Goal: Information Seeking & Learning: Learn about a topic

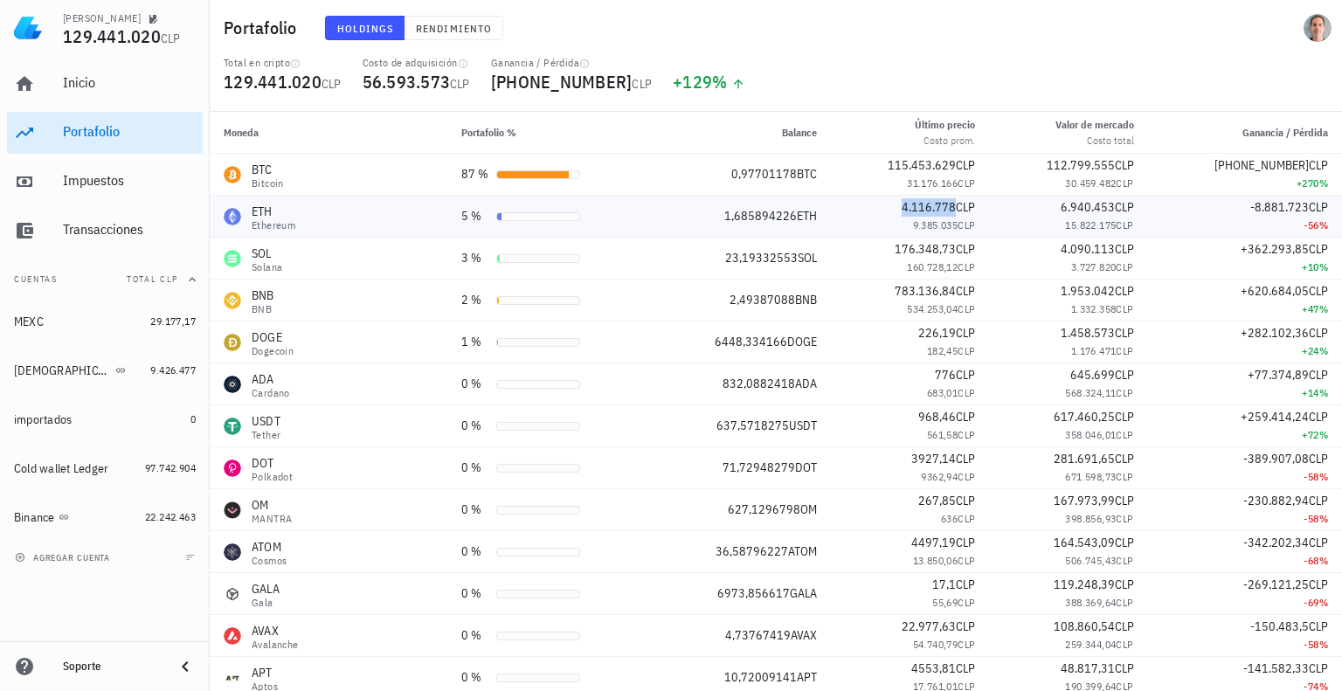
click at [943, 216] on div "4.116.778 CLP" at bounding box center [910, 207] width 130 height 18
click at [94, 89] on div "Inicio" at bounding box center [129, 82] width 133 height 17
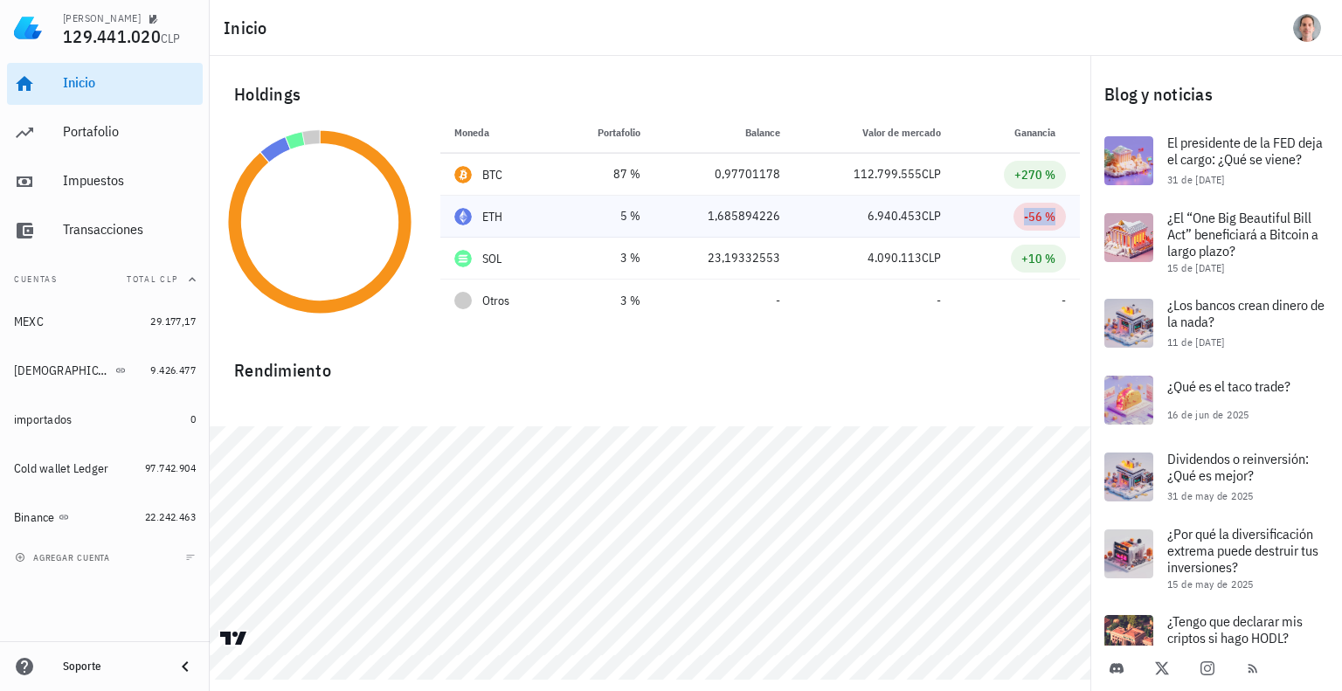
click at [1026, 216] on div "-56 %" at bounding box center [1039, 216] width 31 height 17
click at [901, 220] on span "6.940.453" at bounding box center [894, 216] width 54 height 16
click at [701, 219] on div "1,685894226" at bounding box center [724, 216] width 112 height 18
click at [597, 217] on div "5 %" at bounding box center [604, 216] width 71 height 18
click at [478, 219] on div "ETH" at bounding box center [497, 216] width 87 height 17
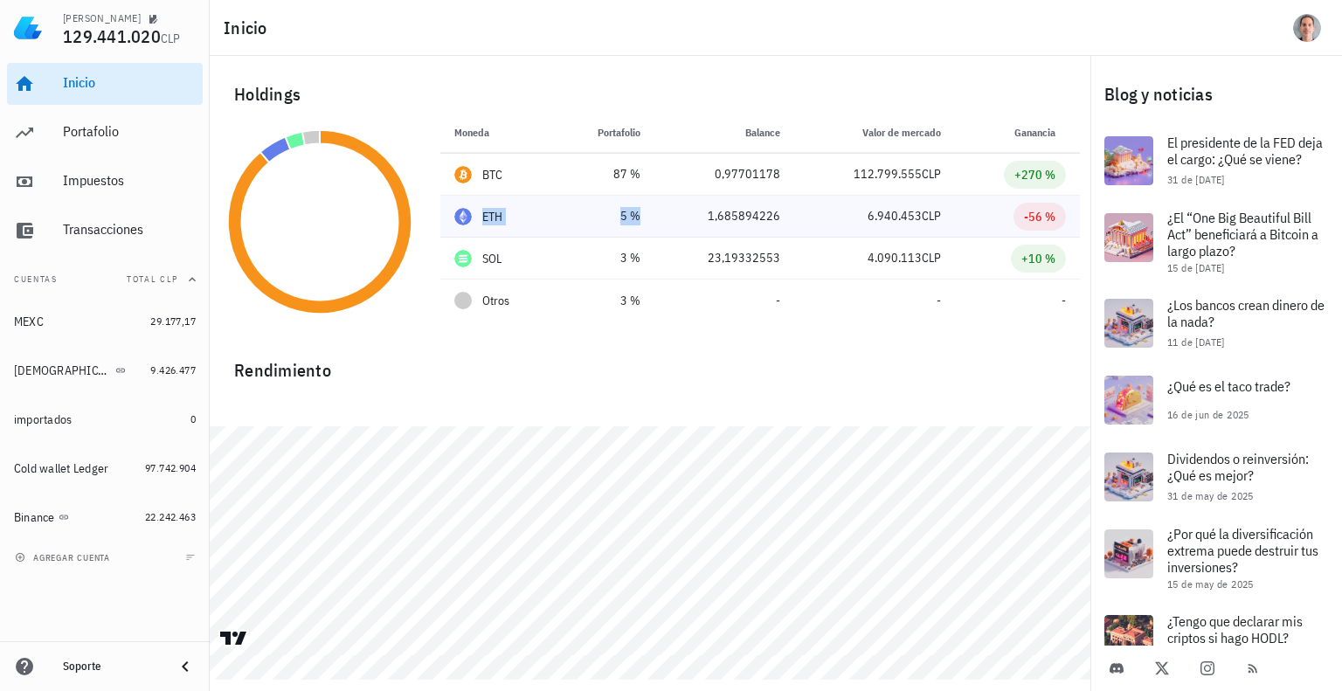
drag, startPoint x: 457, startPoint y: 218, endPoint x: 656, endPoint y: 216, distance: 199.2
click at [656, 216] on tr "ETH 5 % 4.116.778 CLP 1,685894226 6.940.453 CLP -56 %" at bounding box center [759, 217] width 639 height 42
click at [654, 216] on td "5 %" at bounding box center [605, 217] width 99 height 42
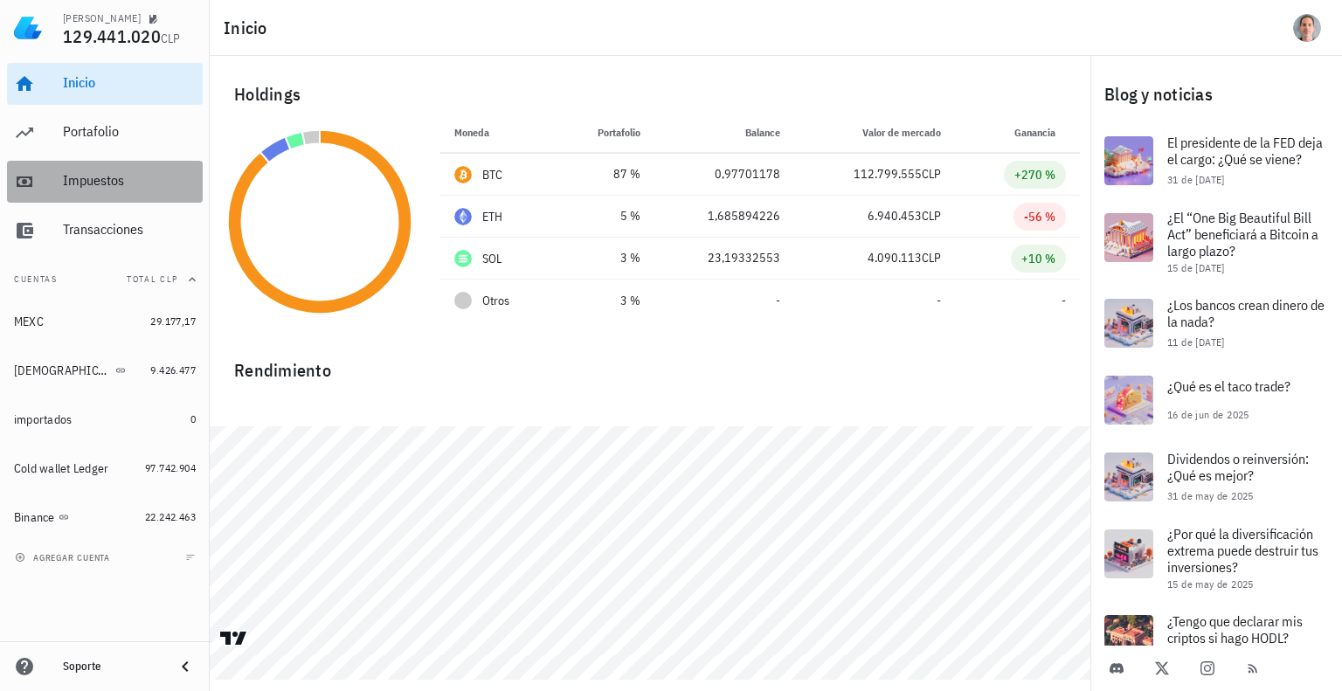
click at [119, 186] on div "Impuestos" at bounding box center [129, 180] width 133 height 17
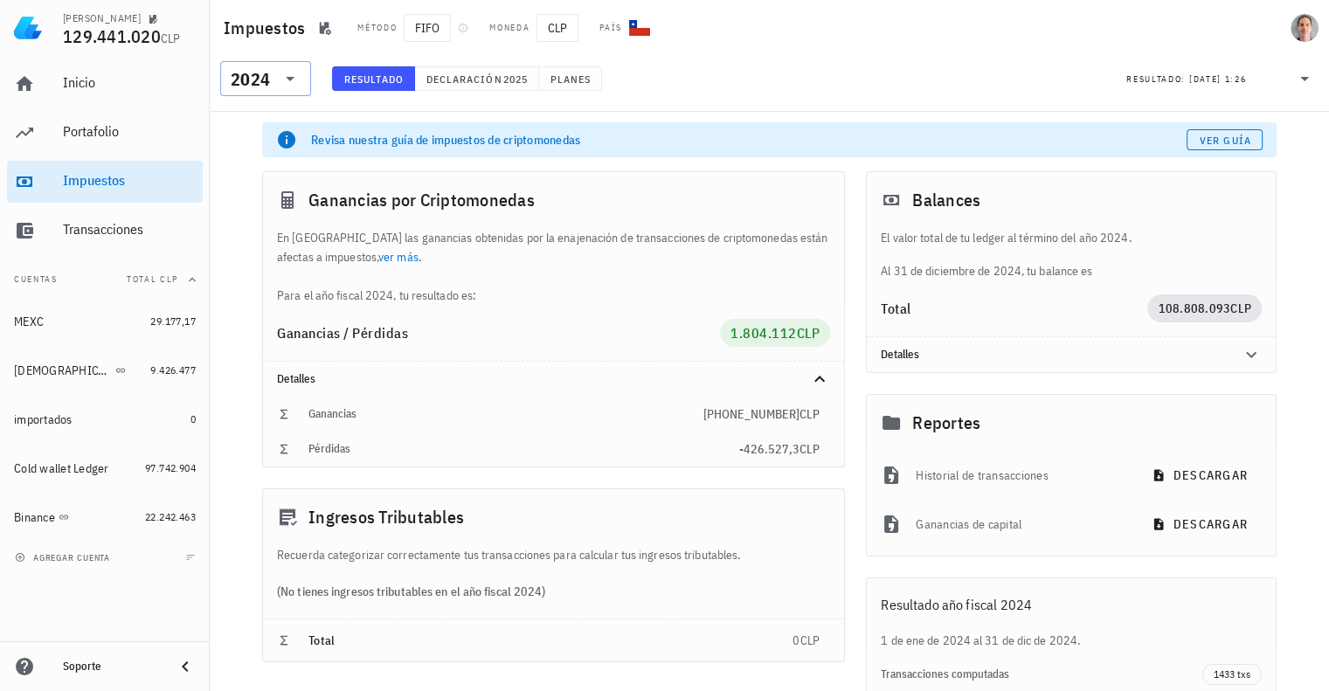
click at [293, 79] on icon at bounding box center [290, 78] width 21 height 21
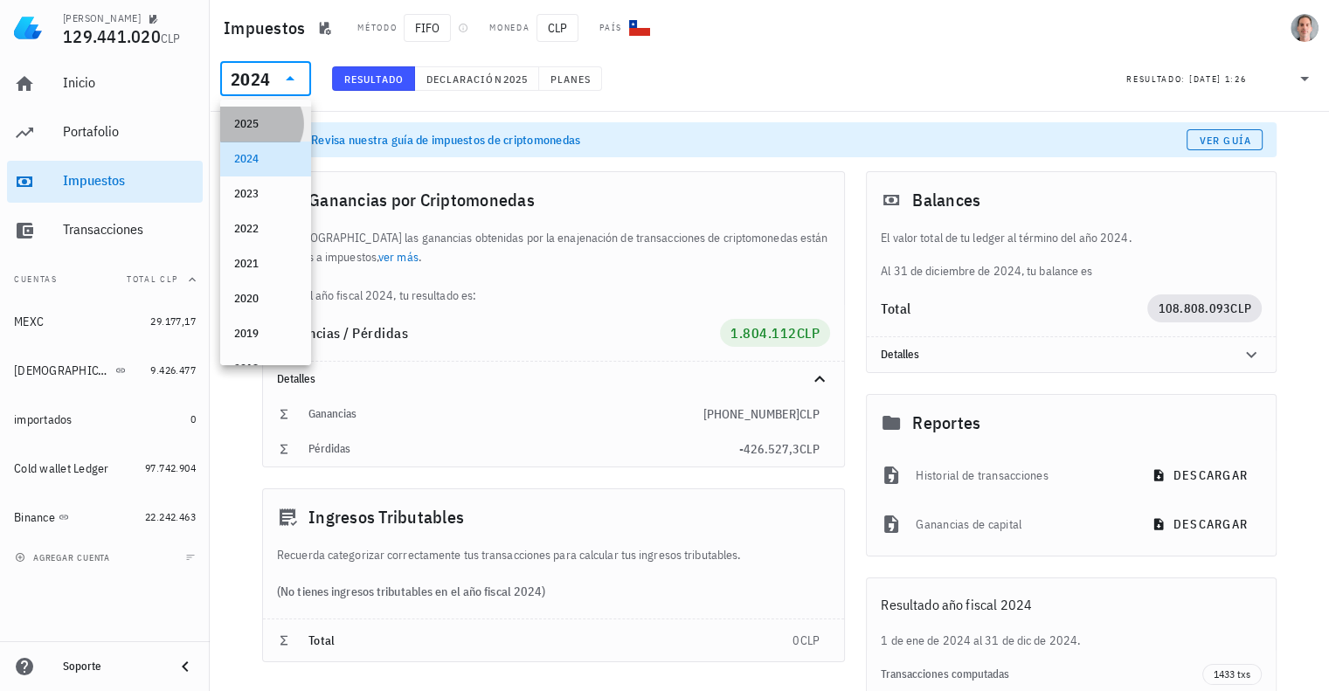
click at [255, 130] on div "2025" at bounding box center [265, 124] width 63 height 14
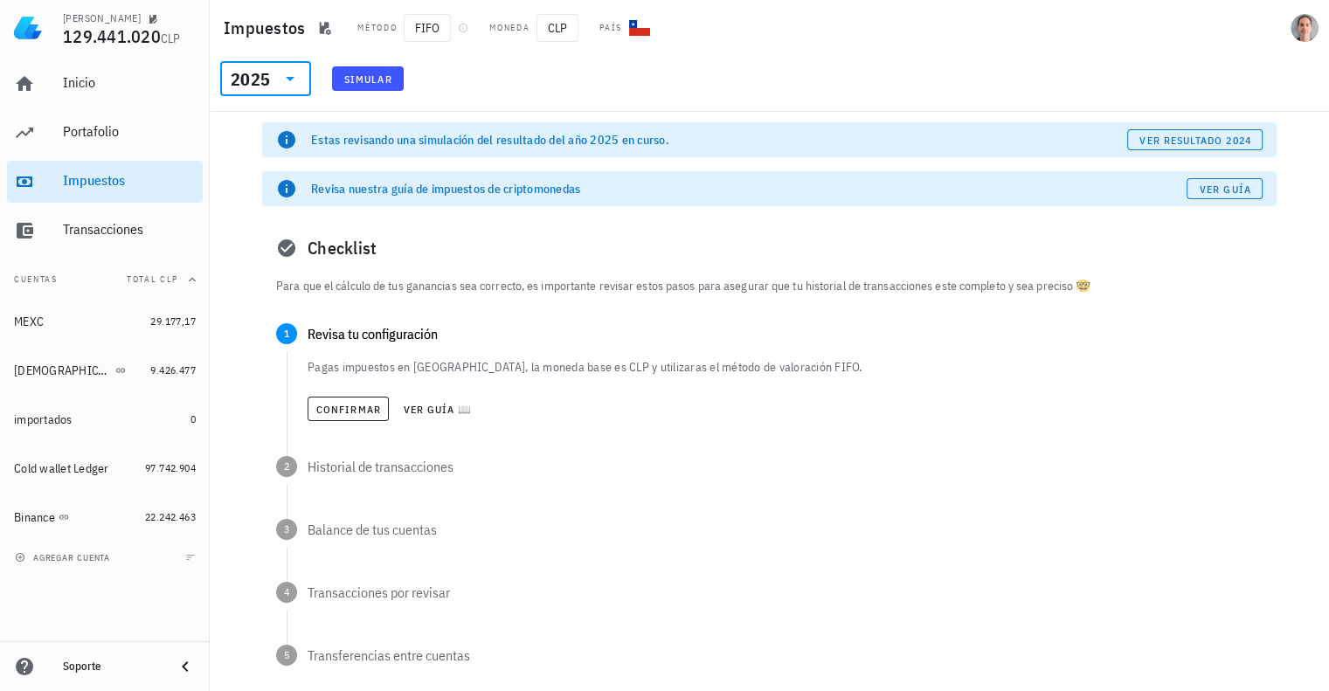
click at [290, 83] on icon at bounding box center [290, 78] width 21 height 21
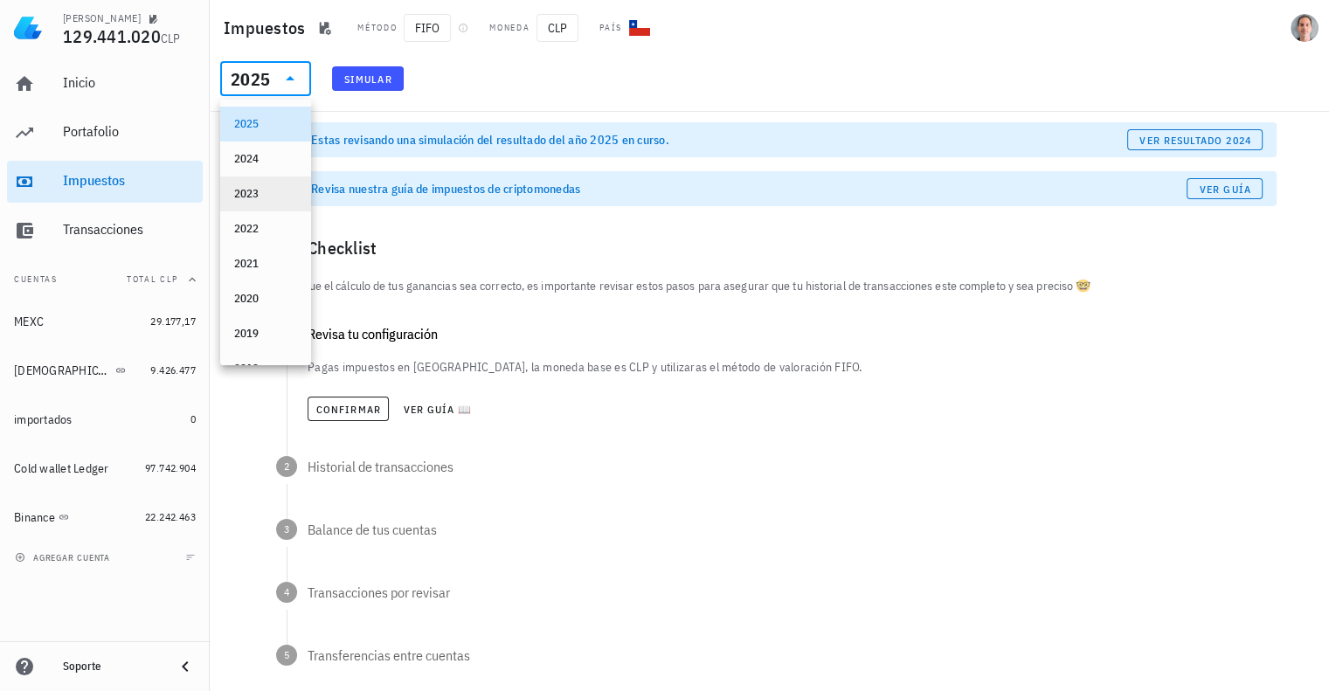
click at [255, 196] on div "2023" at bounding box center [265, 194] width 63 height 14
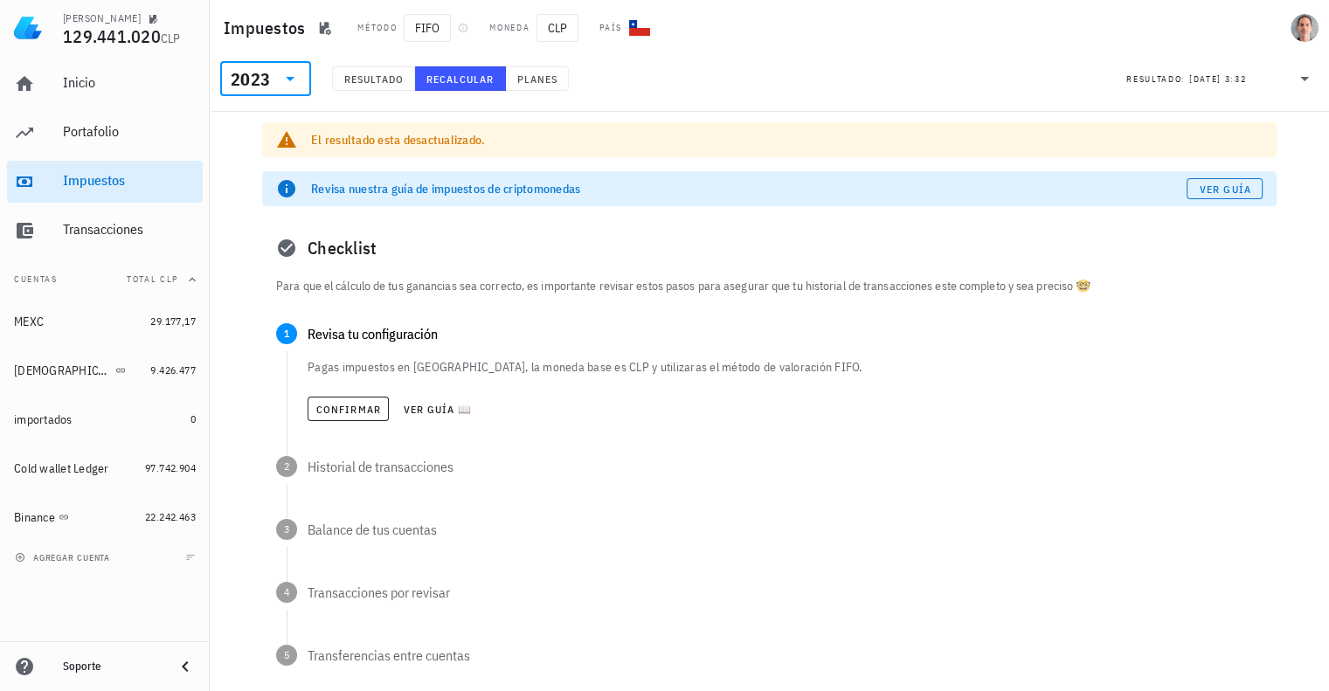
click at [272, 63] on div "2023" at bounding box center [253, 78] width 45 height 35
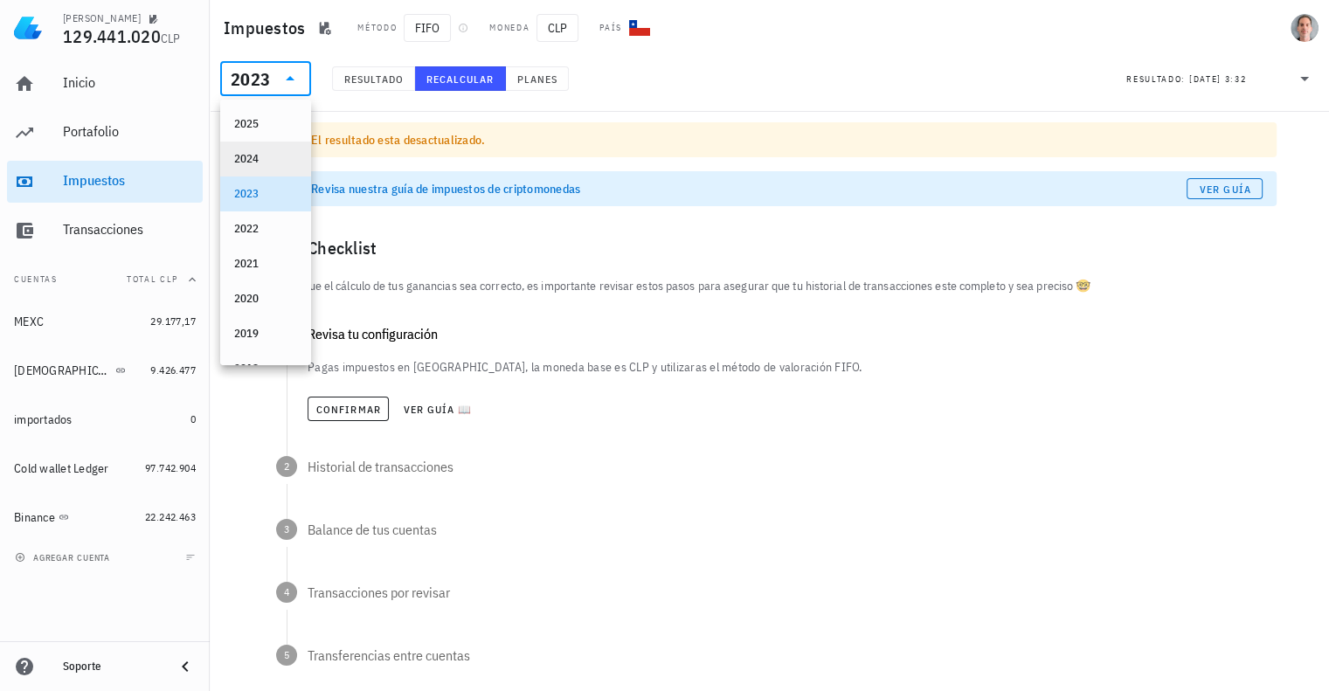
click at [265, 163] on div "2024" at bounding box center [265, 159] width 63 height 14
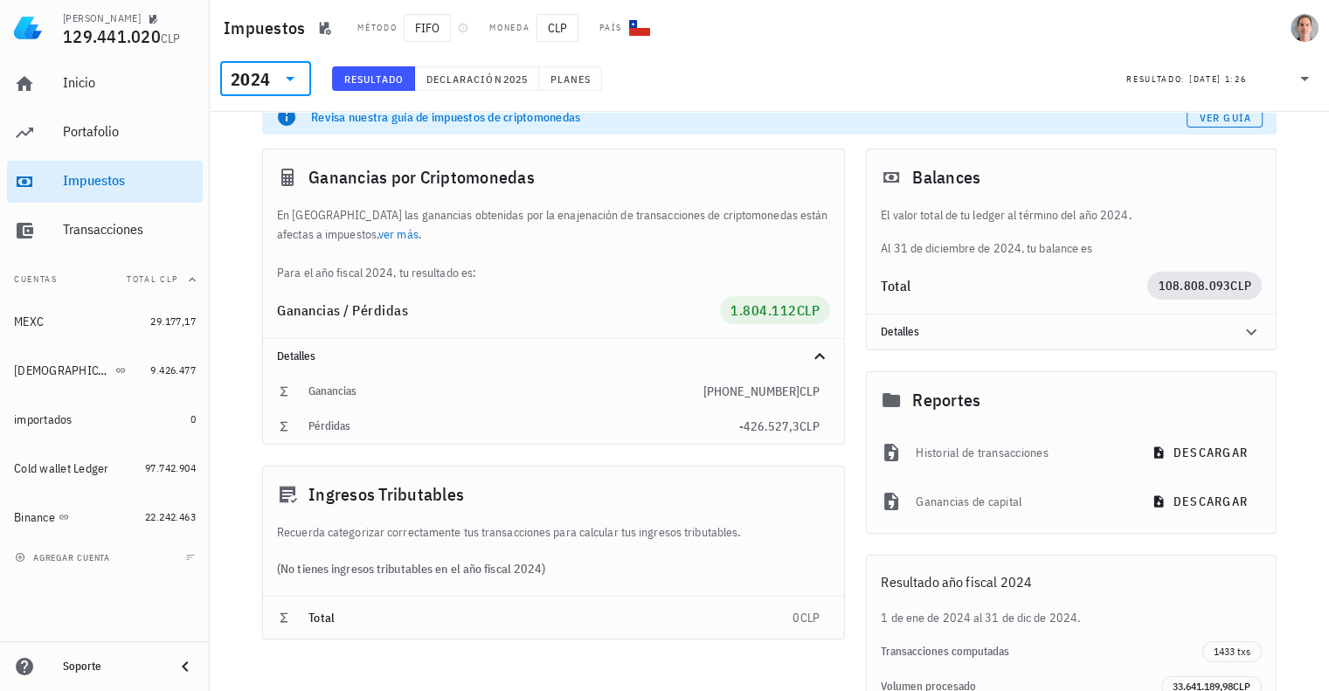
scroll to position [7, 0]
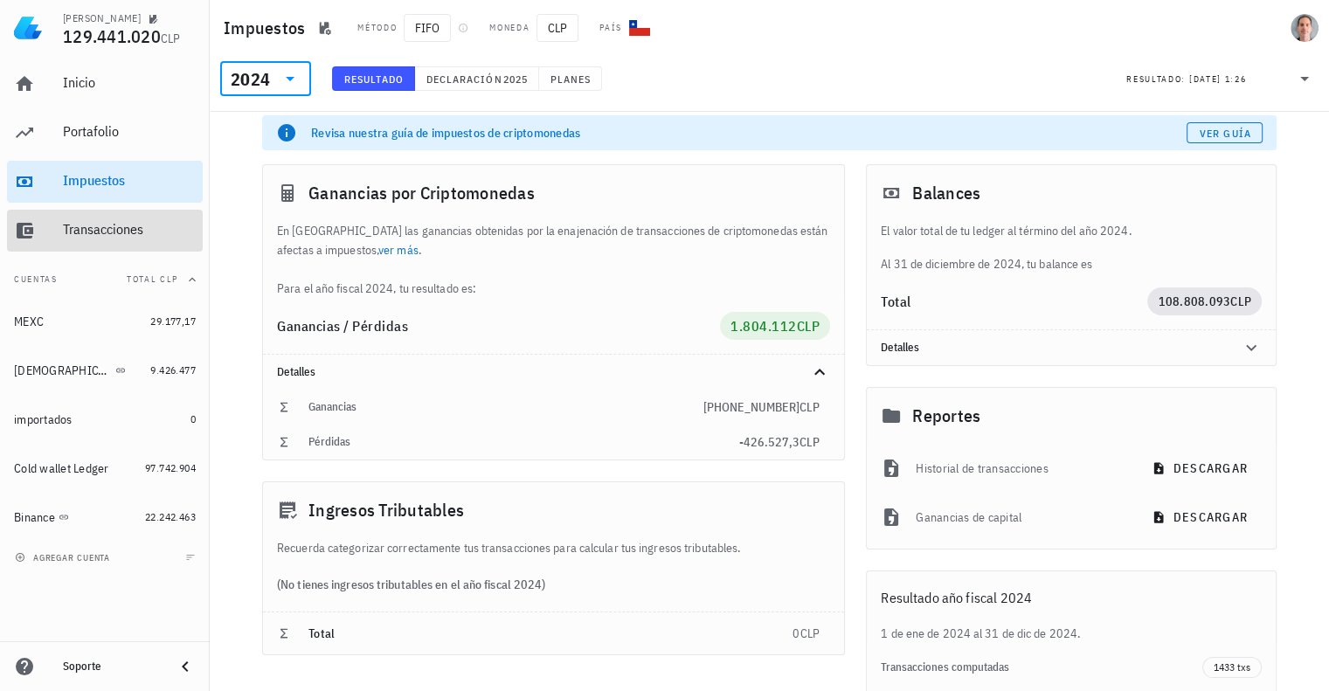
click at [107, 231] on div "Transacciones" at bounding box center [129, 229] width 133 height 17
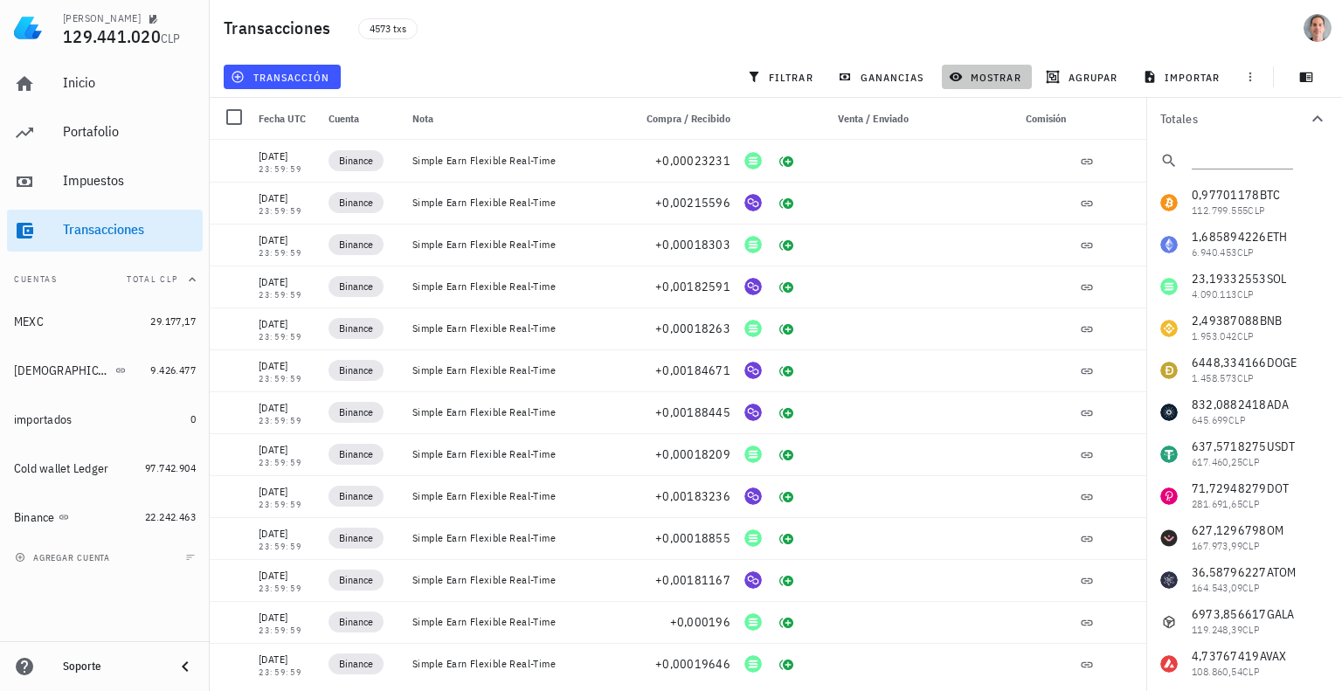
click at [990, 74] on span "mostrar" at bounding box center [986, 77] width 69 height 14
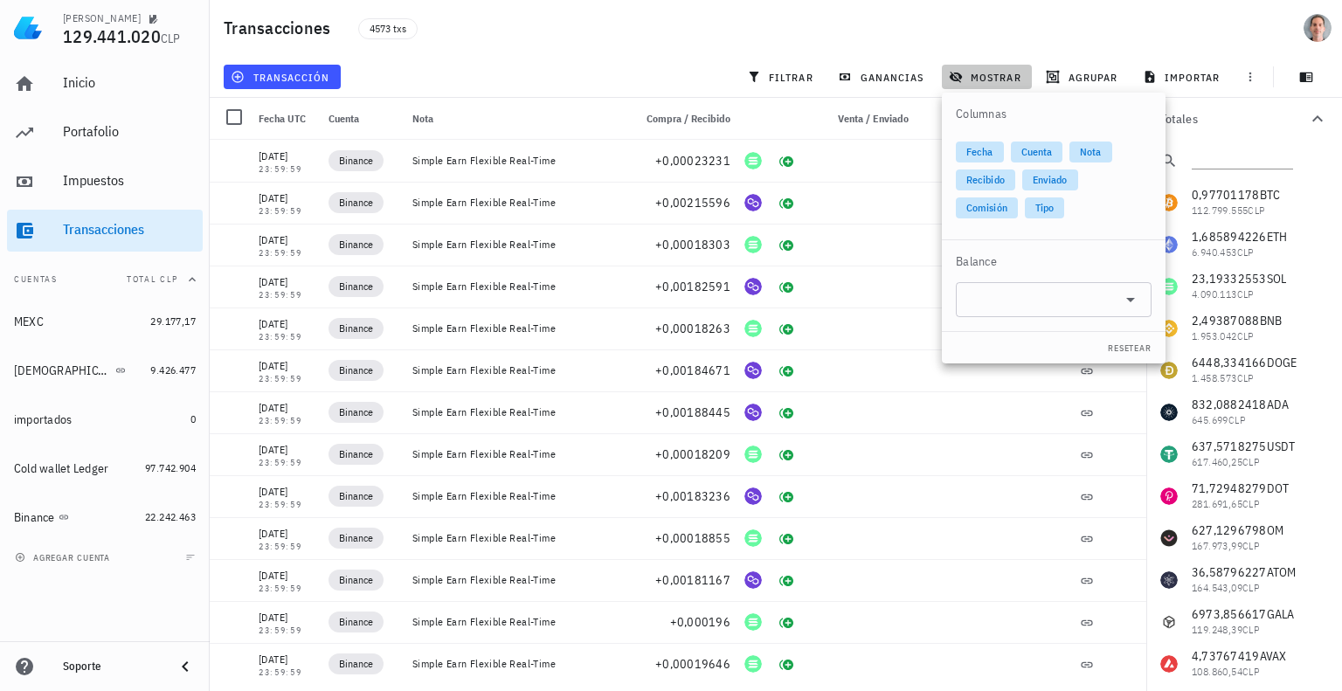
click at [990, 74] on span "mostrar" at bounding box center [986, 77] width 69 height 14
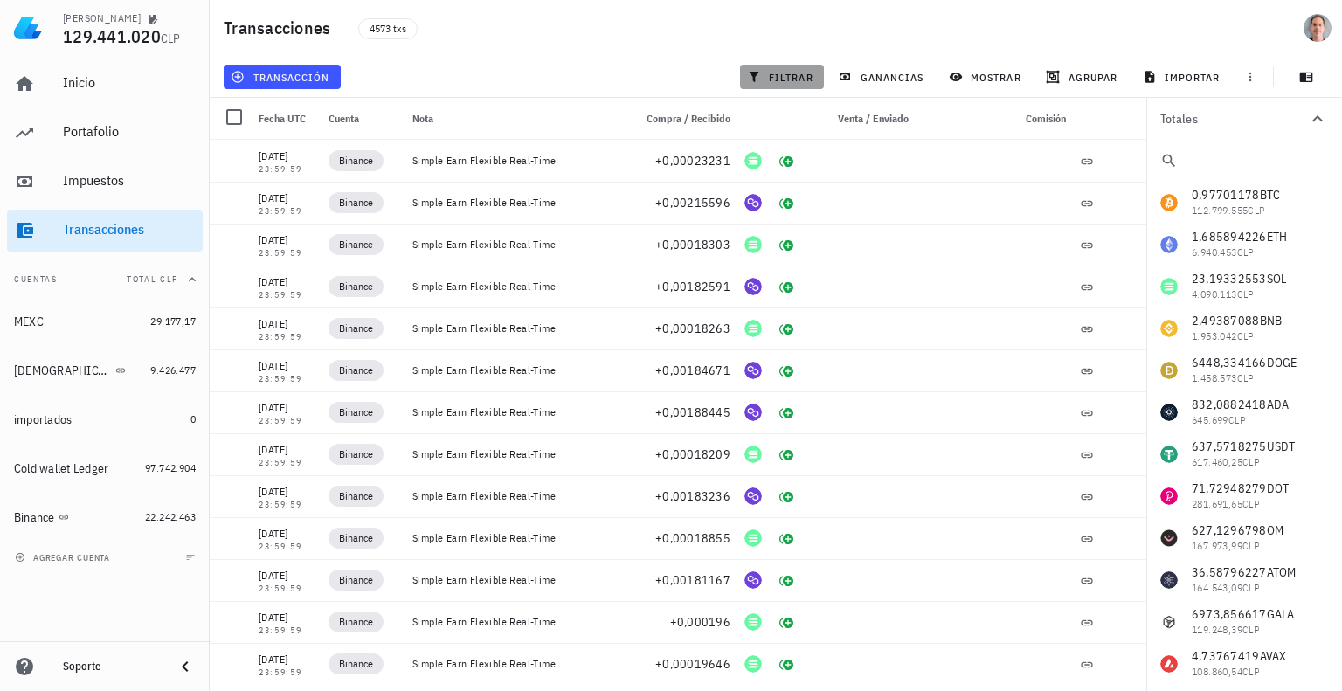
click at [771, 75] on span "filtrar" at bounding box center [781, 77] width 63 height 14
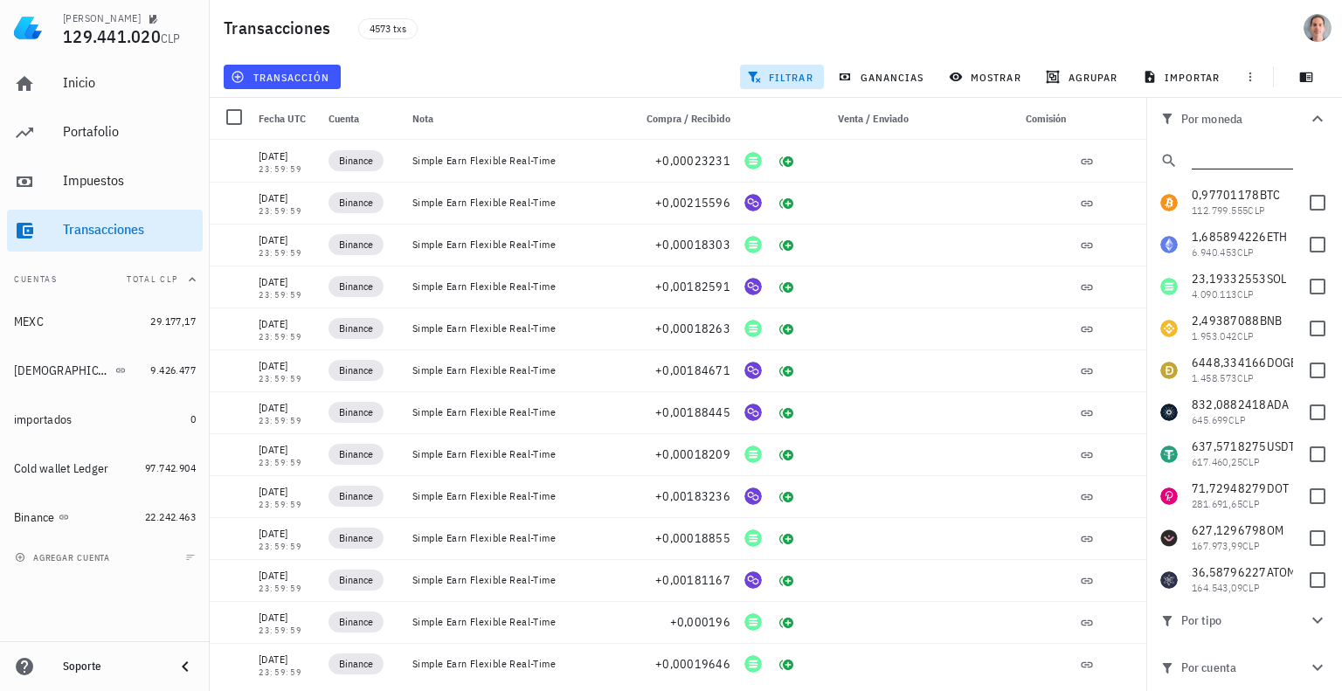
click at [1218, 160] on input "text" at bounding box center [1240, 157] width 98 height 23
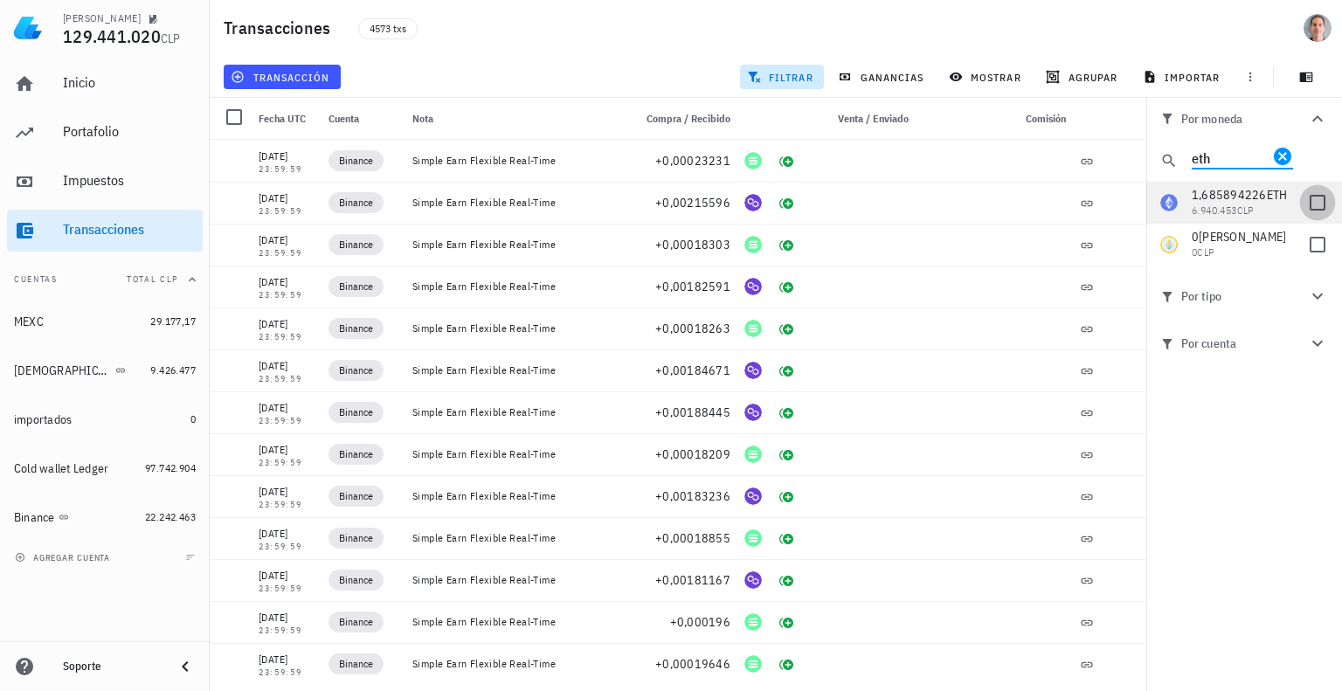
type input "eth"
click at [1314, 213] on div at bounding box center [1317, 203] width 30 height 30
checkbox input "true"
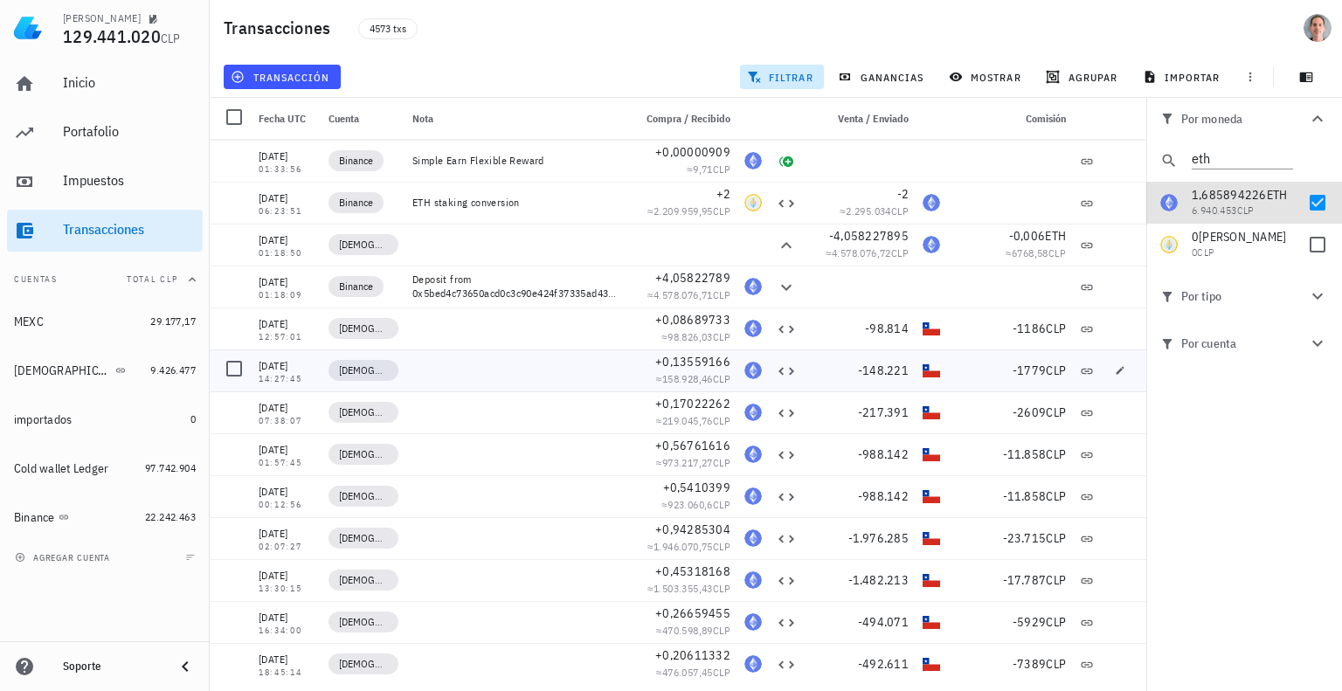
scroll to position [55506, 0]
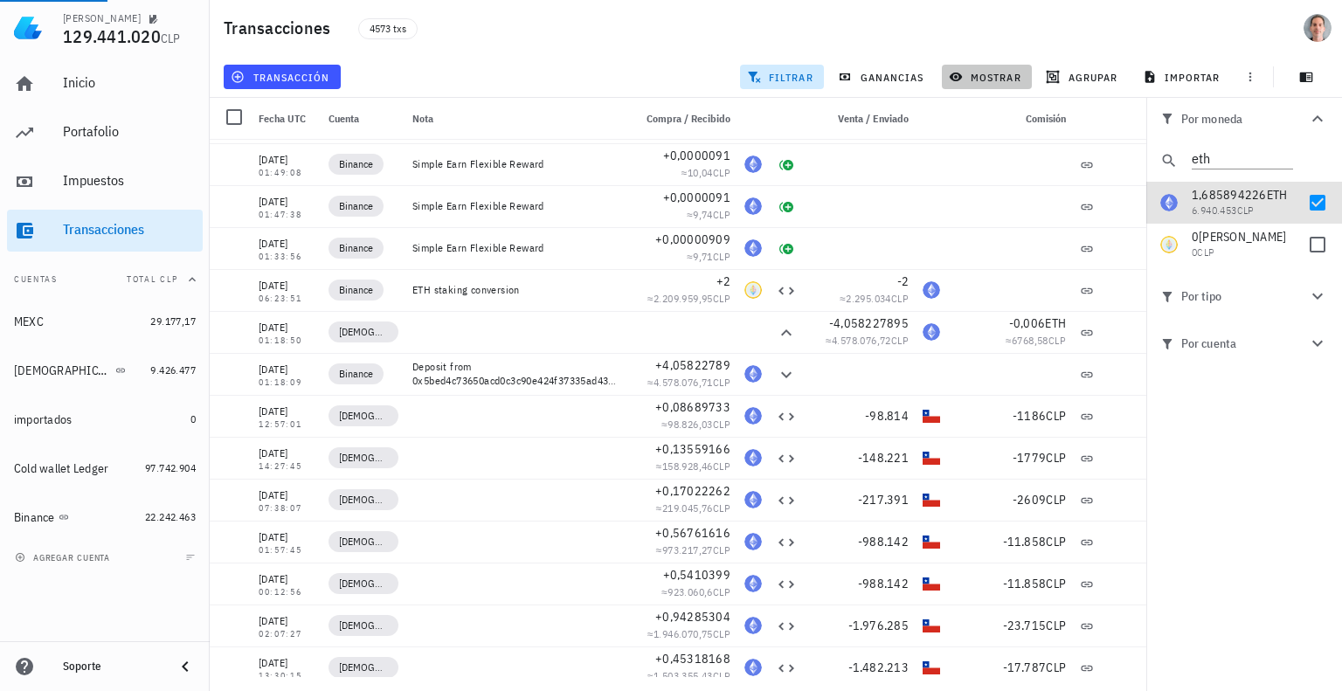
click at [993, 72] on span "mostrar" at bounding box center [986, 77] width 69 height 14
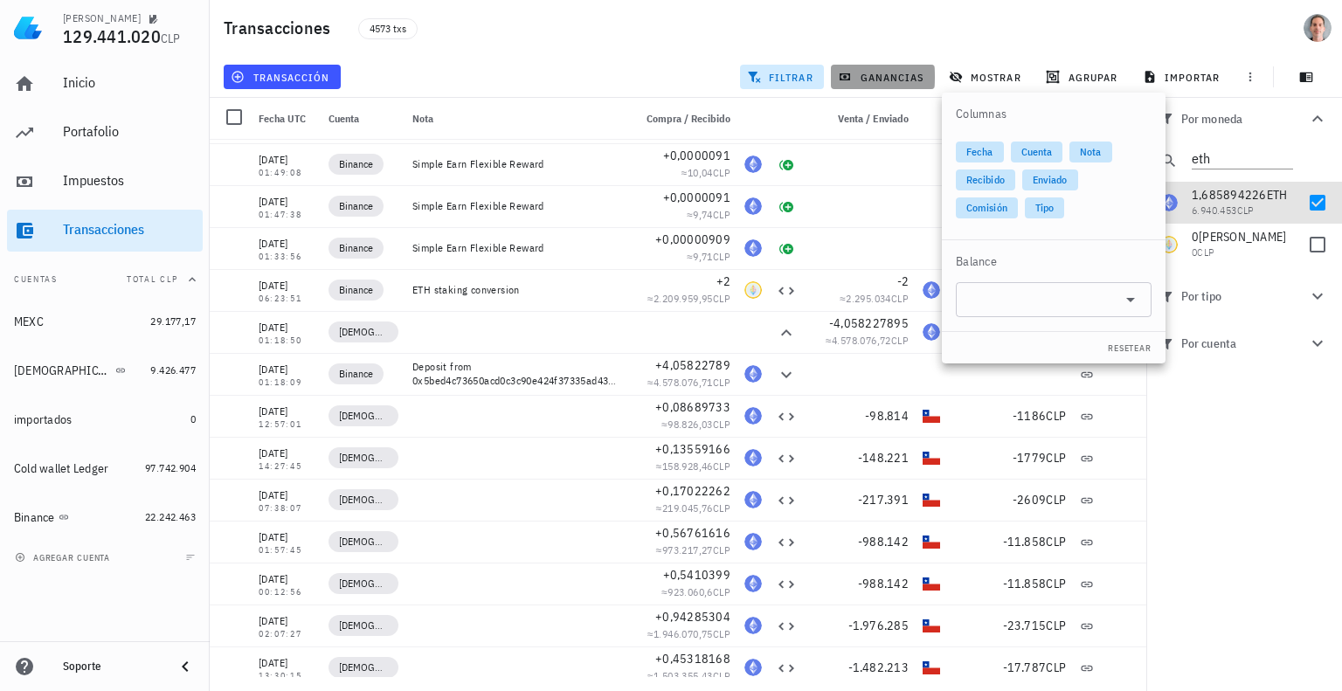
click at [873, 80] on span "ganancias" at bounding box center [882, 77] width 82 height 14
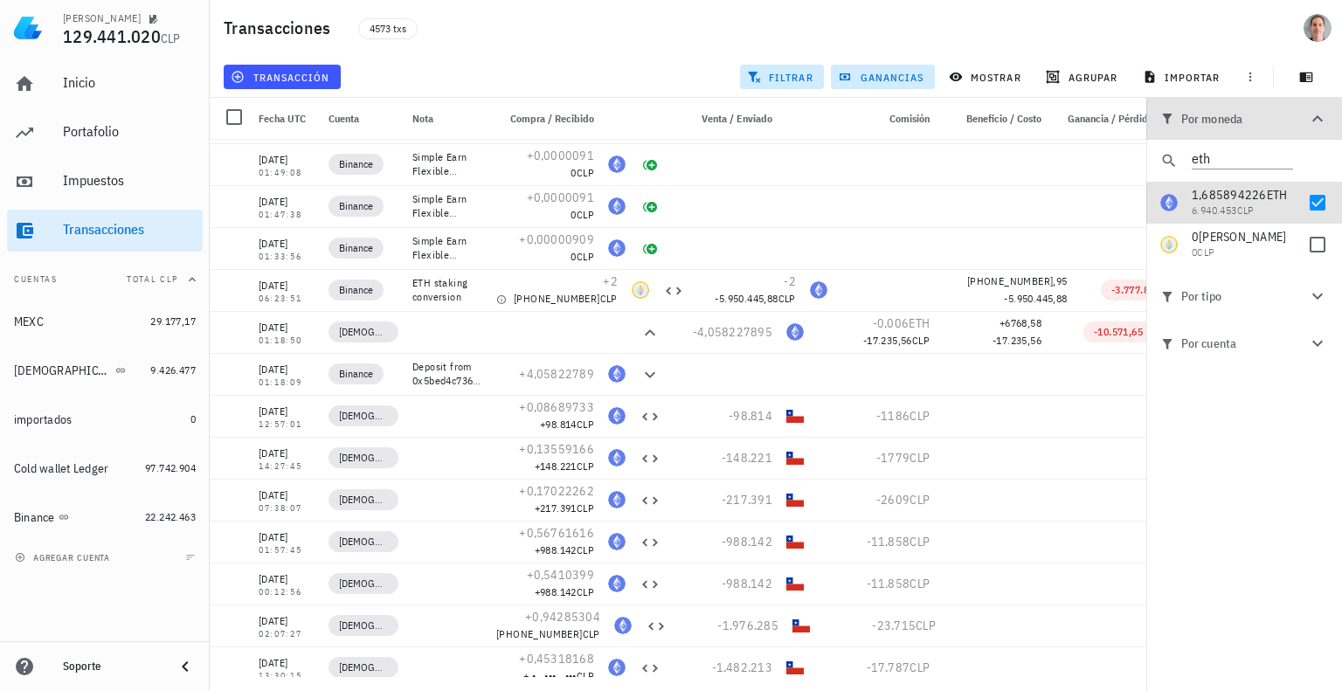
click at [1317, 112] on icon "button" at bounding box center [1317, 118] width 21 height 21
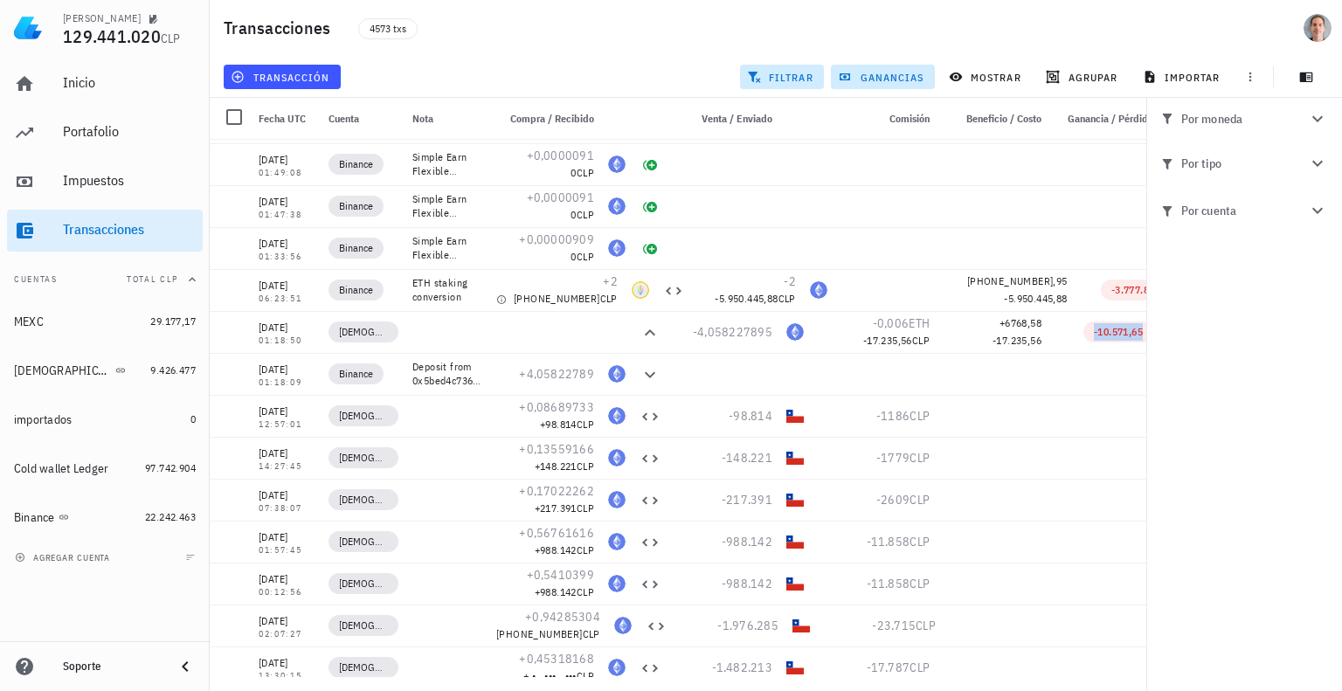
click at [1108, 105] on div "Ganancia / Pérdida" at bounding box center [1104, 119] width 112 height 42
click at [1122, 114] on span "Ganancia / Pérdida" at bounding box center [1110, 118] width 86 height 13
click at [1313, 74] on span "button" at bounding box center [1306, 77] width 44 height 14
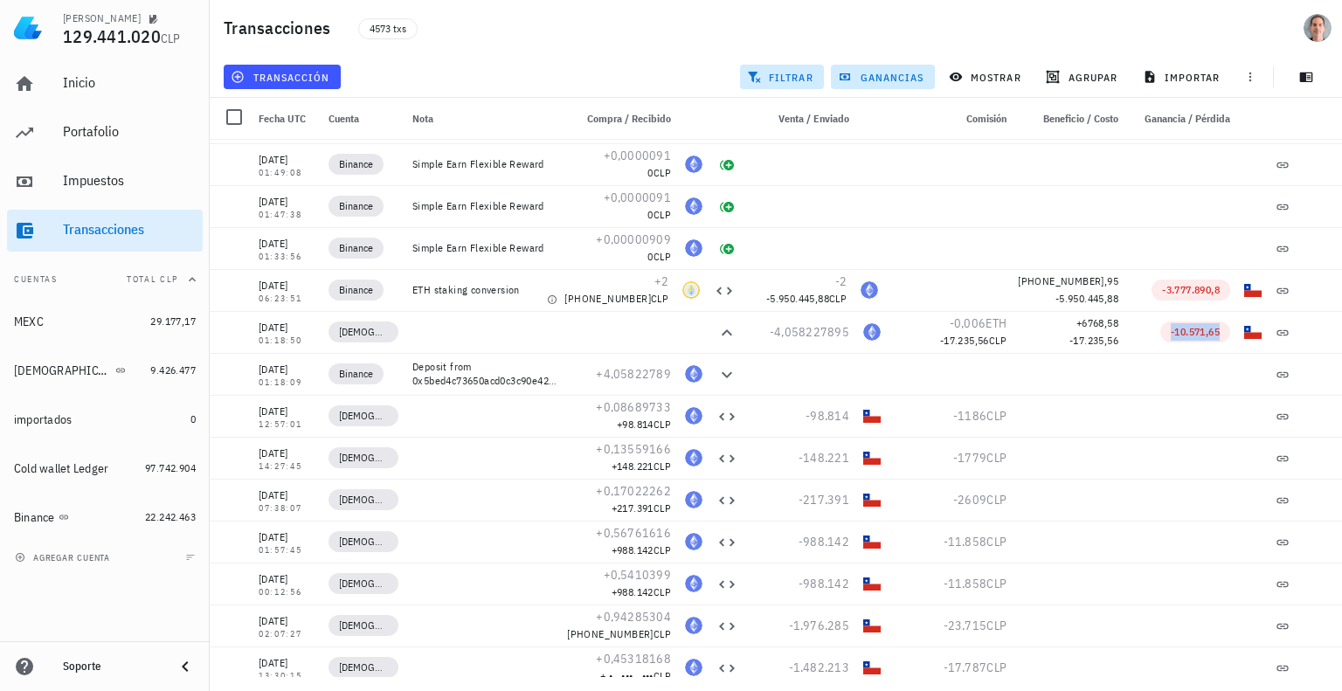
click at [1208, 126] on div "Ganancia / Pérdida" at bounding box center [1181, 119] width 112 height 42
click at [1177, 335] on span "-10.571,65" at bounding box center [1194, 331] width 49 height 13
click at [1061, 279] on span "[PHONE_NUMBER],95" at bounding box center [1068, 280] width 100 height 13
click at [1310, 287] on icon "button" at bounding box center [1315, 290] width 10 height 10
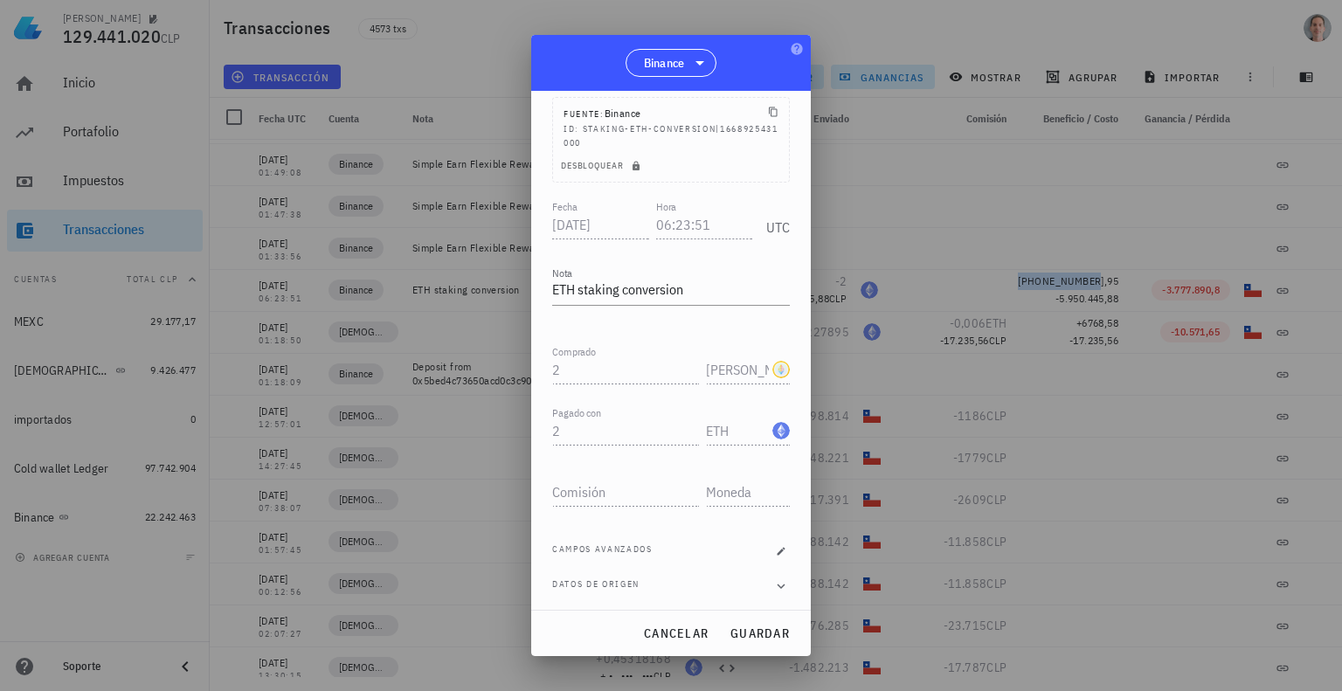
scroll to position [0, 0]
click at [1170, 388] on div at bounding box center [671, 345] width 1342 height 691
click at [678, 625] on span "cancelar" at bounding box center [676, 633] width 66 height 16
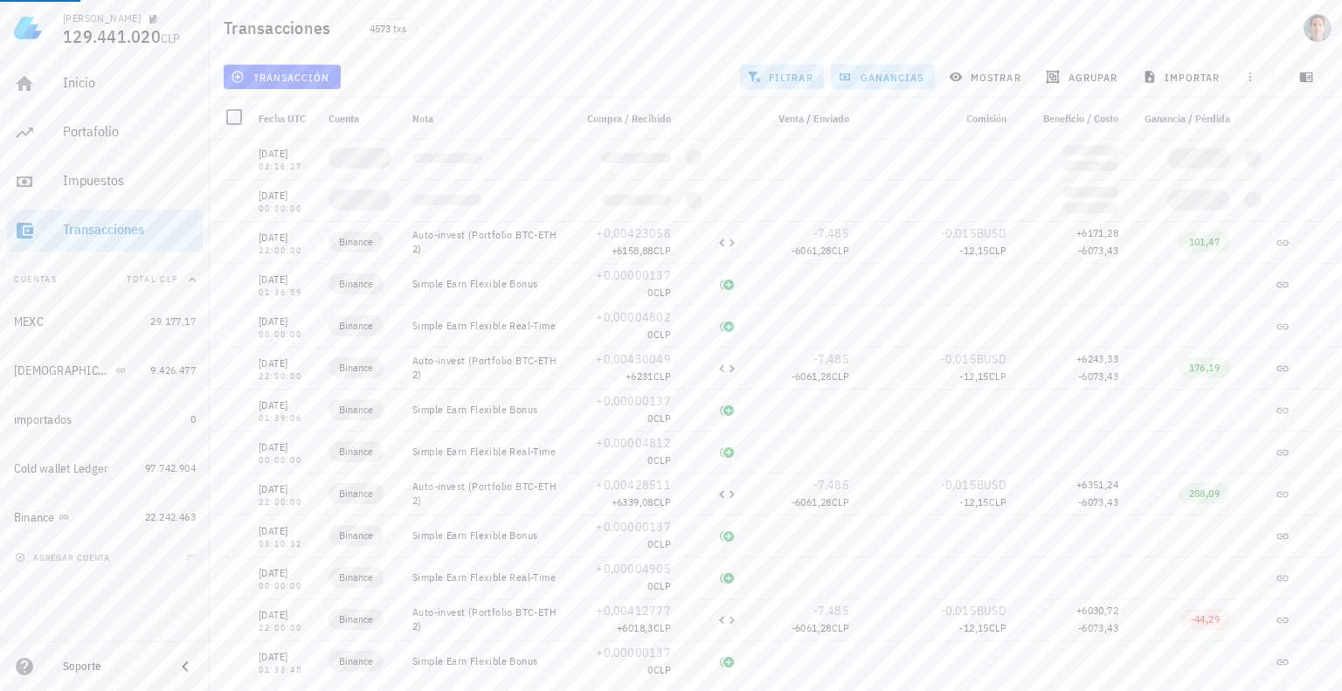
scroll to position [45287, 0]
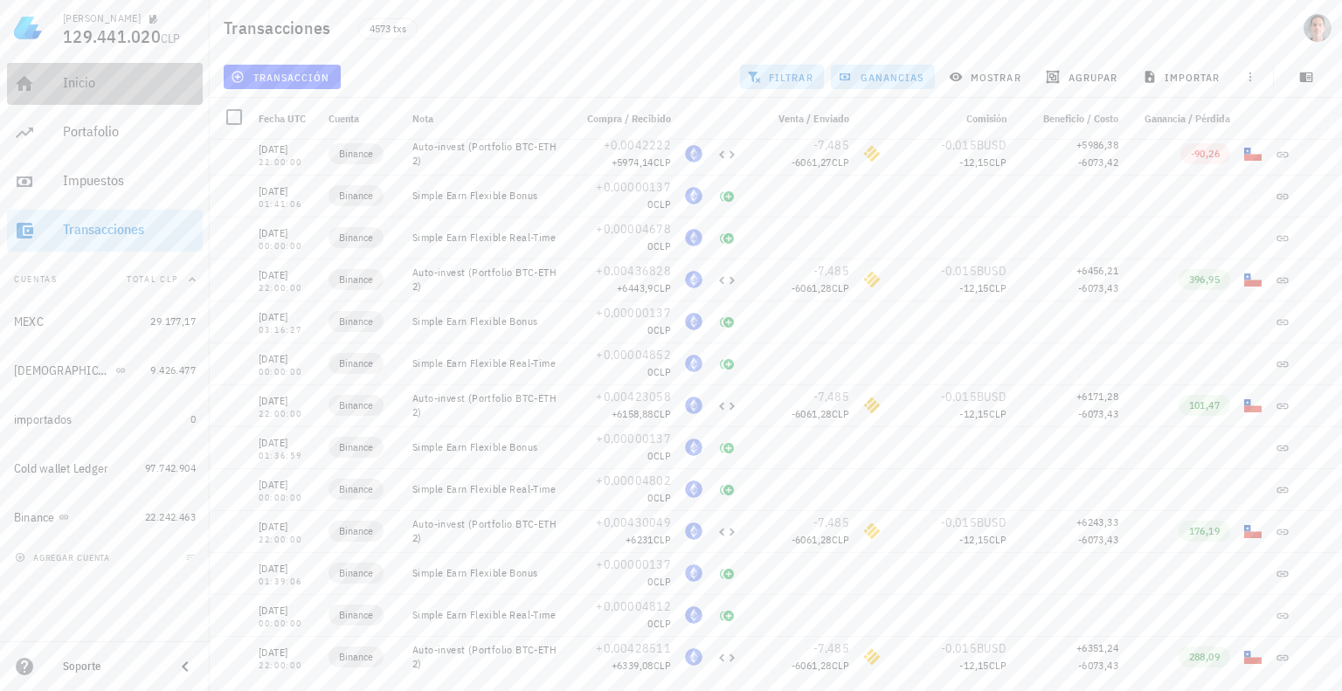
click at [84, 85] on div "Inicio" at bounding box center [129, 82] width 133 height 17
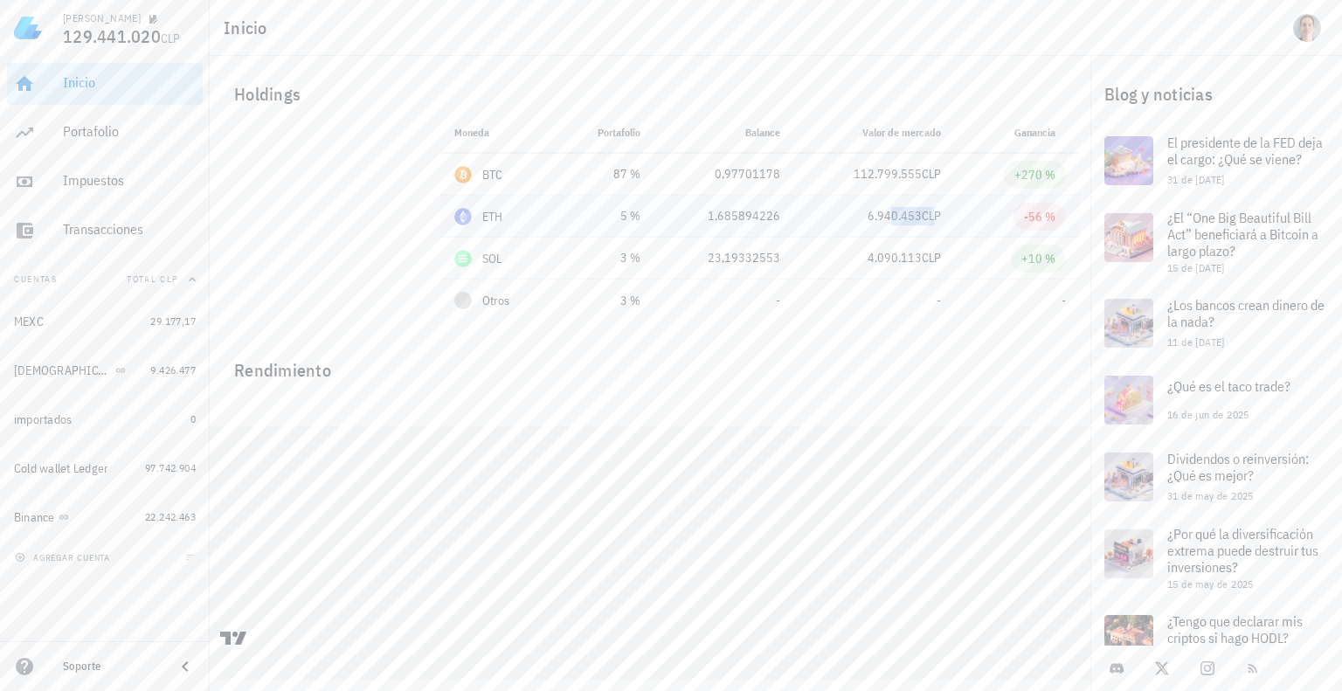
drag, startPoint x: 887, startPoint y: 206, endPoint x: 962, endPoint y: 208, distance: 74.3
click at [961, 208] on tr "ETH 5 % 4.116.778 CLP 1,685894226 6.940.453 CLP -56 %" at bounding box center [759, 217] width 639 height 42
click at [1045, 221] on div "-56 %" at bounding box center [1039, 216] width 31 height 17
click at [1032, 218] on div "-56 %" at bounding box center [1039, 216] width 31 height 17
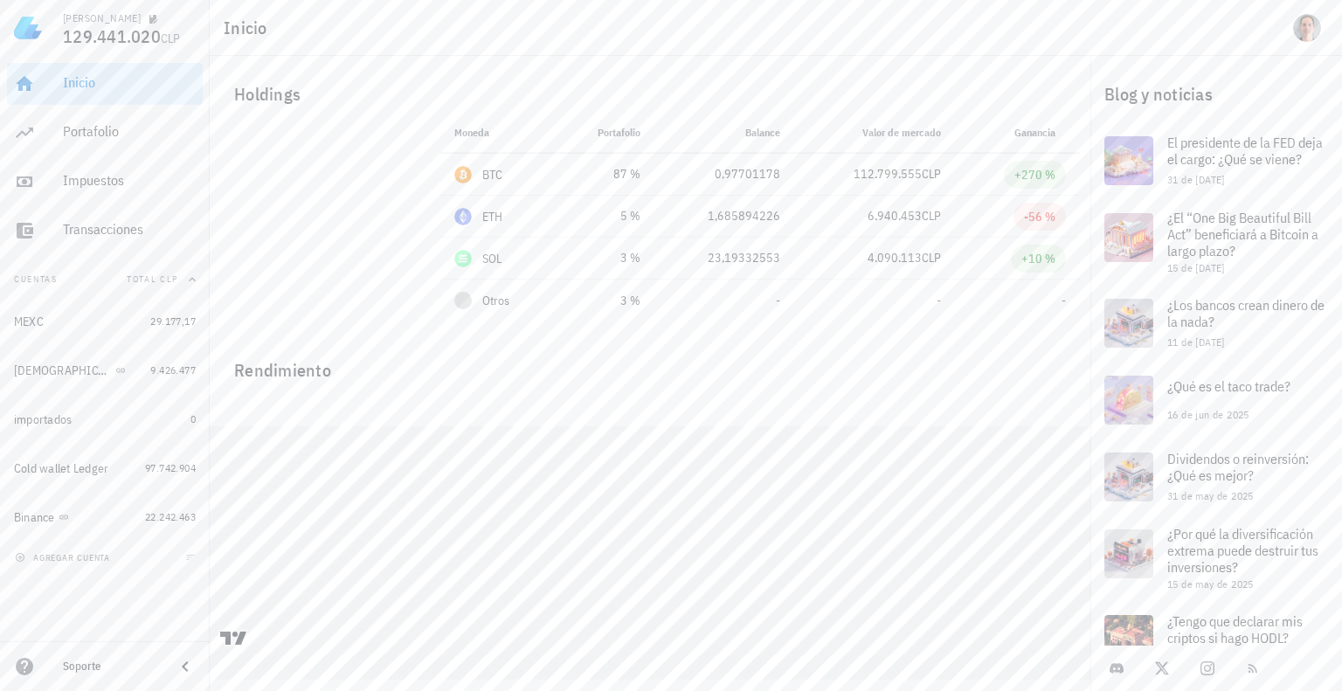
click at [103, 154] on div "Inicio [GEOGRAPHIC_DATA] Impuestos [GEOGRAPHIC_DATA]" at bounding box center [105, 157] width 196 height 203
click at [110, 233] on div "Transacciones" at bounding box center [129, 229] width 133 height 17
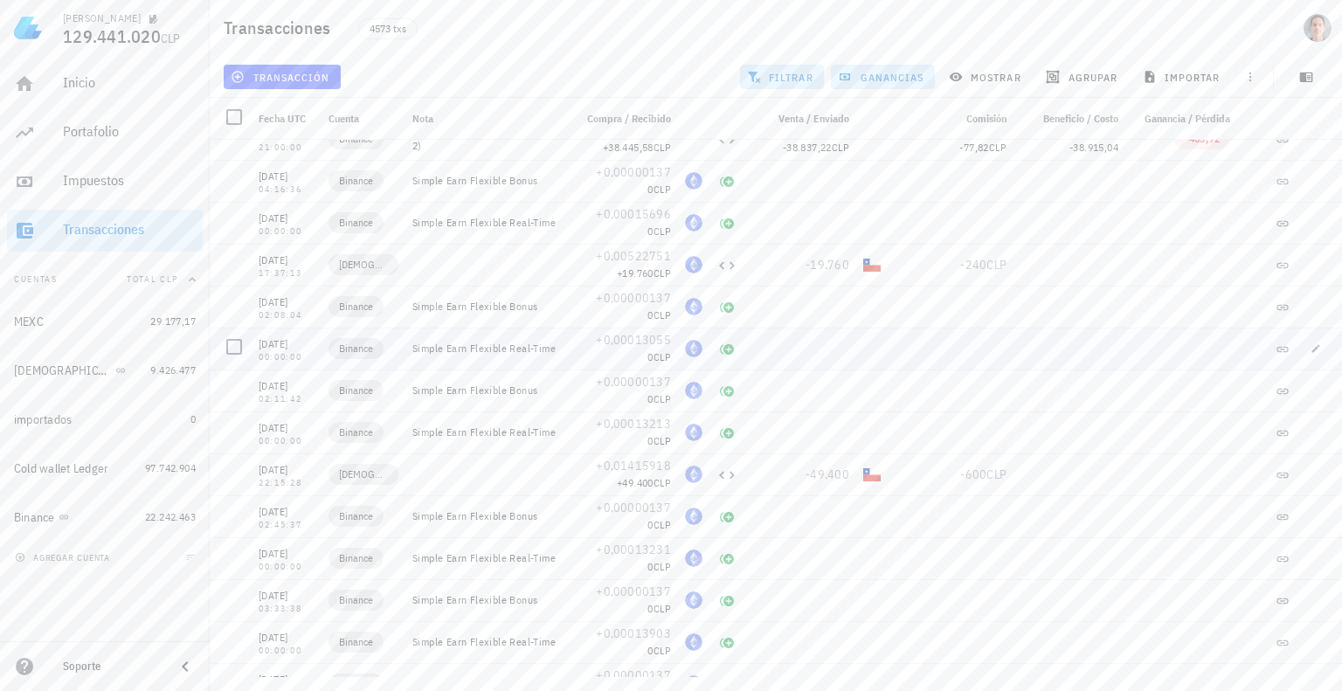
scroll to position [3312, 0]
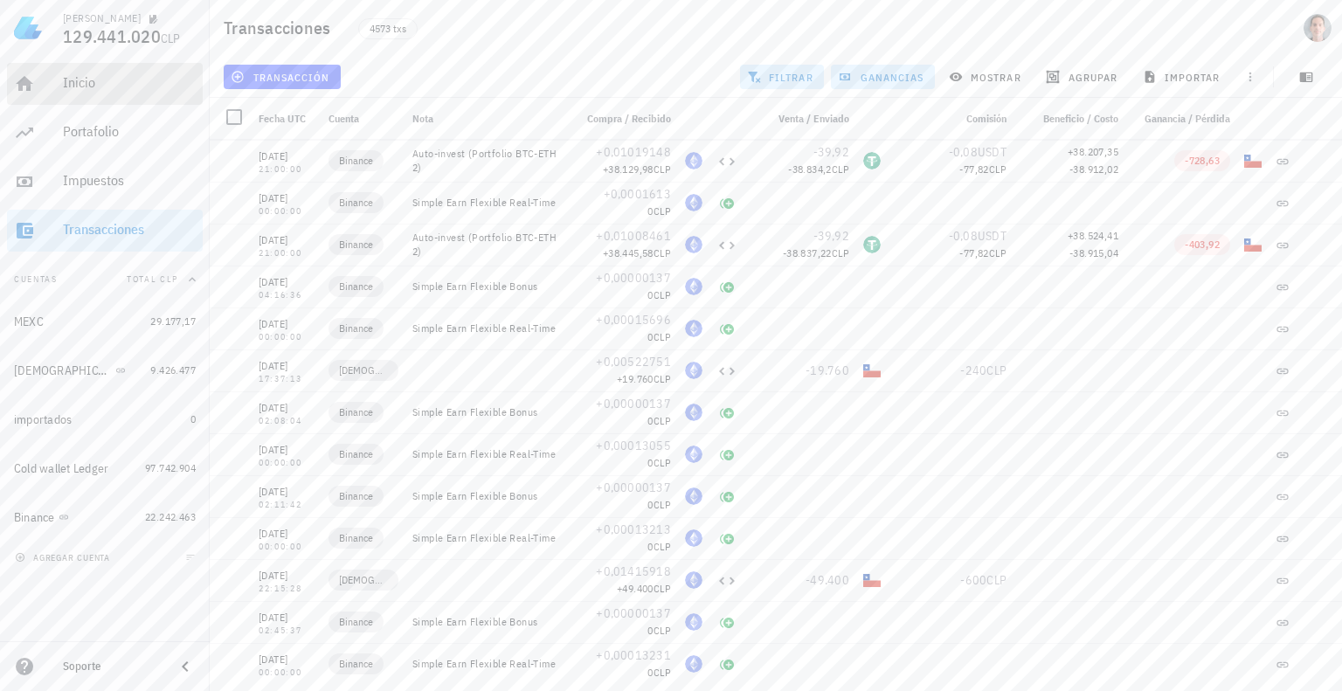
click at [84, 89] on div "Inicio" at bounding box center [129, 82] width 133 height 17
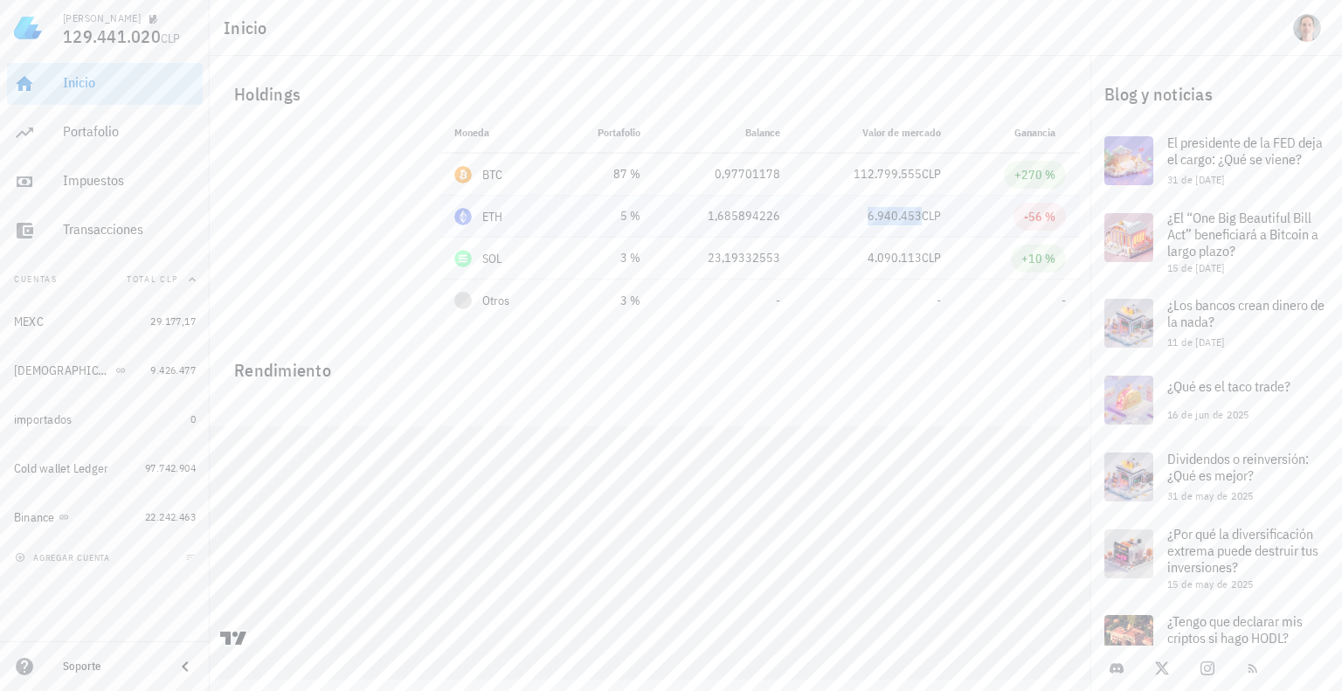
click at [906, 211] on span "6.940.453" at bounding box center [894, 216] width 54 height 16
click at [762, 216] on div "1,685894226" at bounding box center [724, 216] width 112 height 18
click at [872, 220] on span "6.940.453" at bounding box center [894, 216] width 54 height 16
click at [1030, 223] on div "-56 %" at bounding box center [1039, 216] width 31 height 17
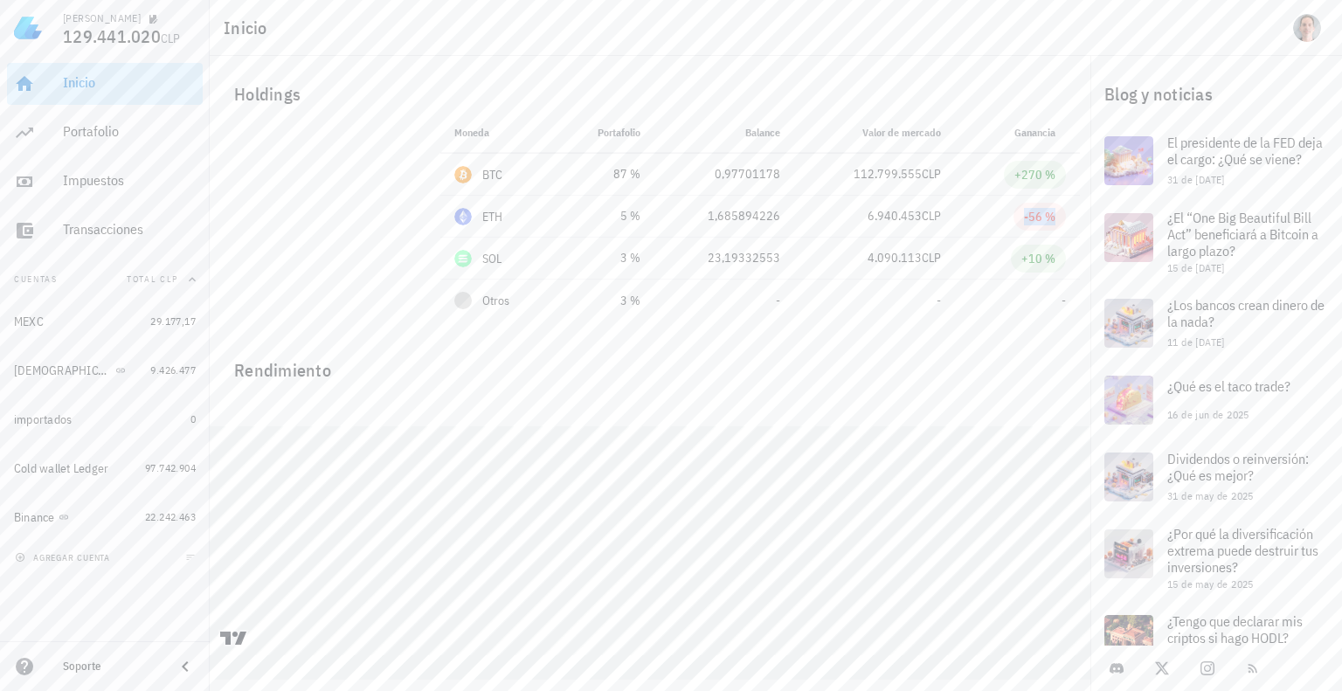
click at [83, 79] on div "Inicio" at bounding box center [129, 82] width 133 height 17
click at [112, 186] on div "Impuestos" at bounding box center [129, 180] width 133 height 17
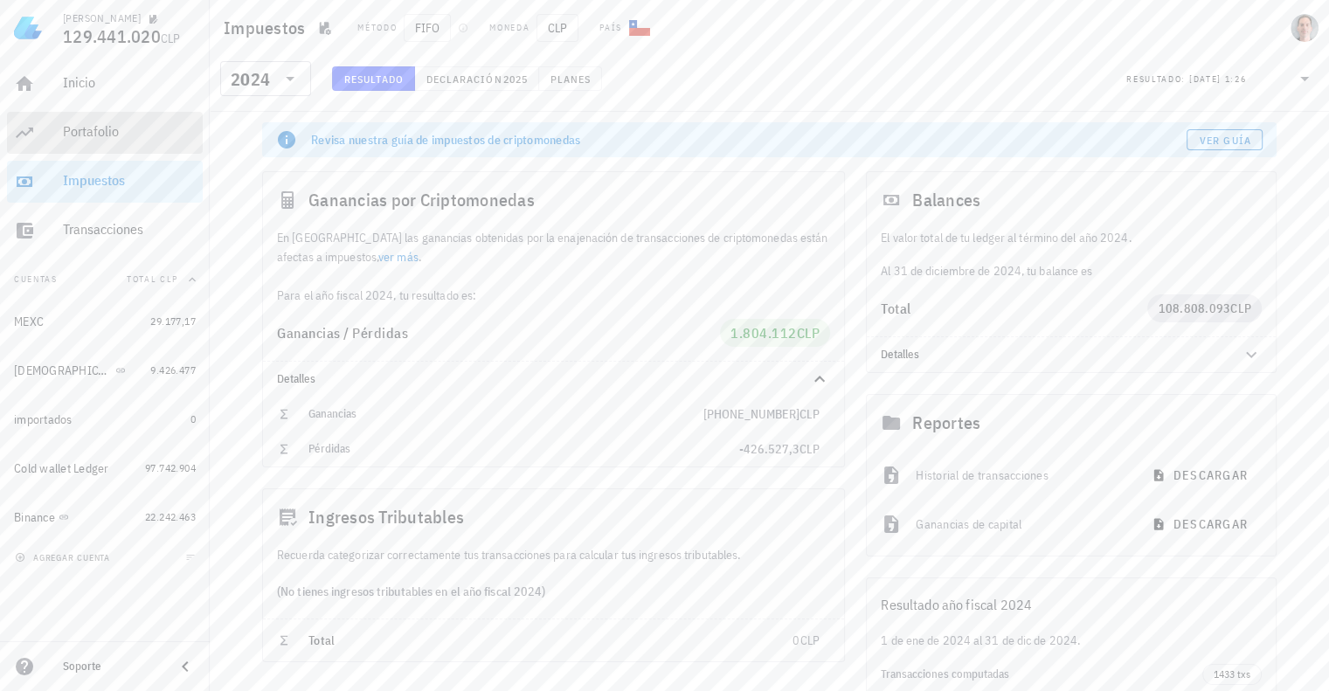
click at [98, 129] on div "Portafolio" at bounding box center [129, 131] width 133 height 17
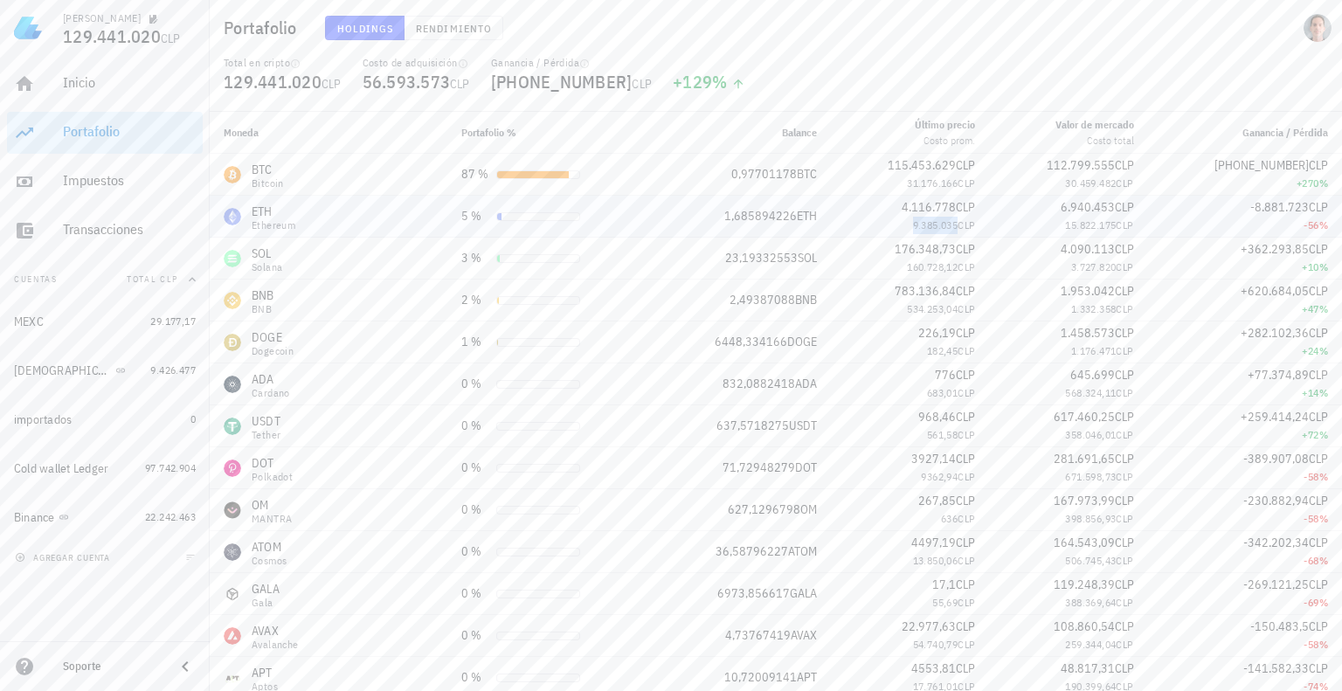
click at [943, 226] on span "9.385.035" at bounding box center [935, 224] width 45 height 13
click at [1121, 214] on span "CLP" at bounding box center [1124, 207] width 19 height 16
click at [1080, 231] on span "15.822.175" at bounding box center [1090, 224] width 51 height 13
click at [1066, 205] on span "6.940.453" at bounding box center [1087, 207] width 54 height 16
click at [1094, 229] on span "15.822.175" at bounding box center [1090, 224] width 51 height 13
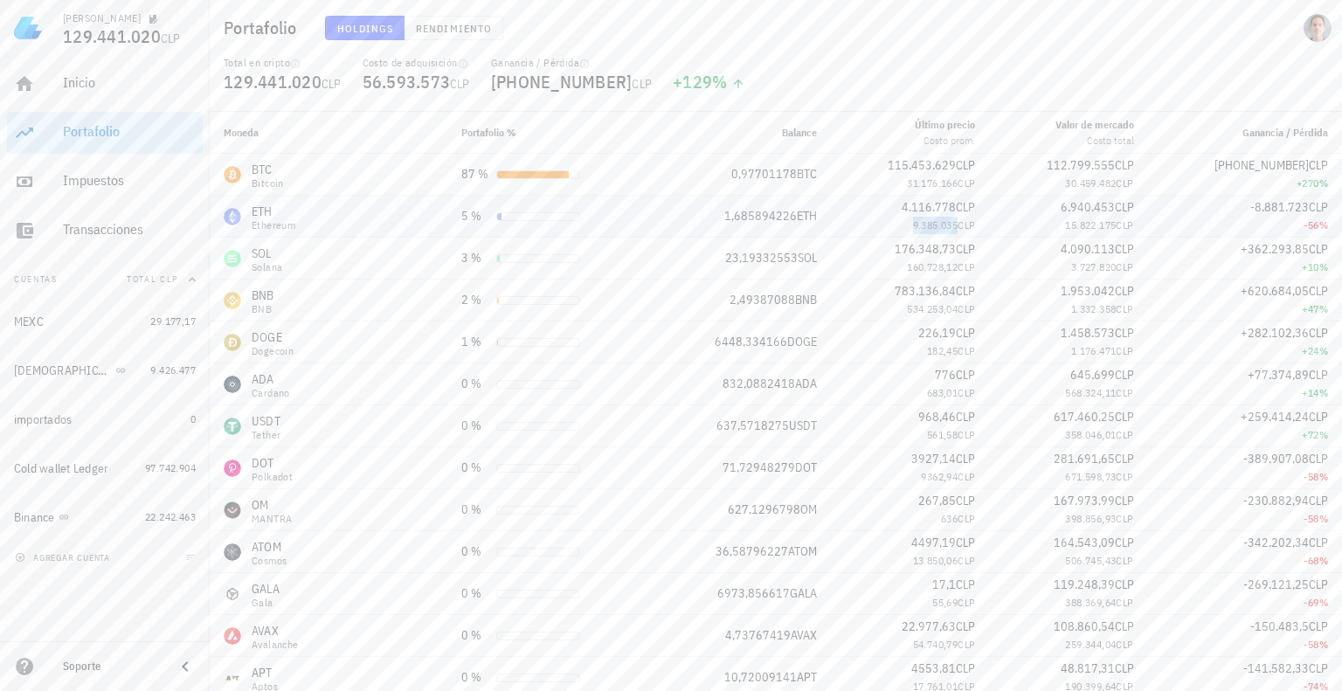
click at [952, 219] on span "9.385.035" at bounding box center [935, 224] width 45 height 13
click at [1077, 219] on span "15.822.175" at bounding box center [1090, 224] width 51 height 13
click at [1080, 204] on span "6.940.453" at bounding box center [1087, 207] width 54 height 16
click at [1079, 224] on span "15.822.175" at bounding box center [1090, 224] width 51 height 13
click at [271, 216] on div "ETH" at bounding box center [274, 211] width 44 height 17
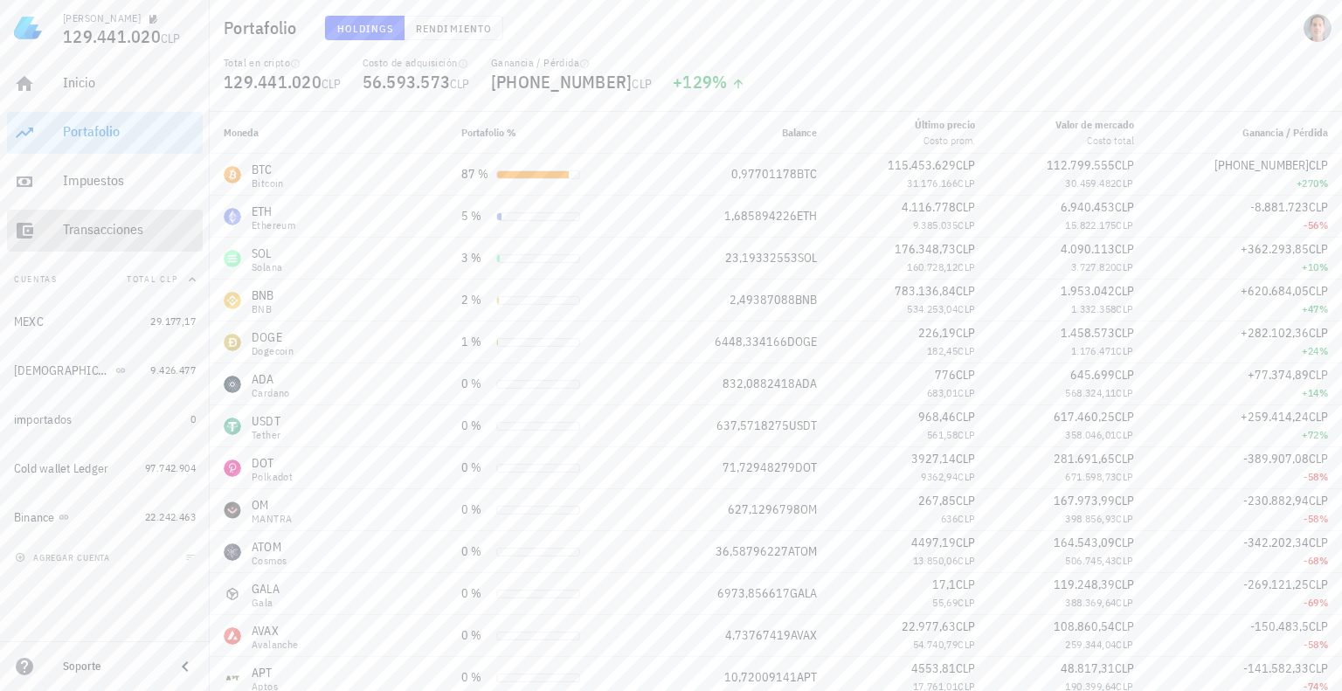
click at [108, 238] on div "Transacciones" at bounding box center [129, 230] width 133 height 39
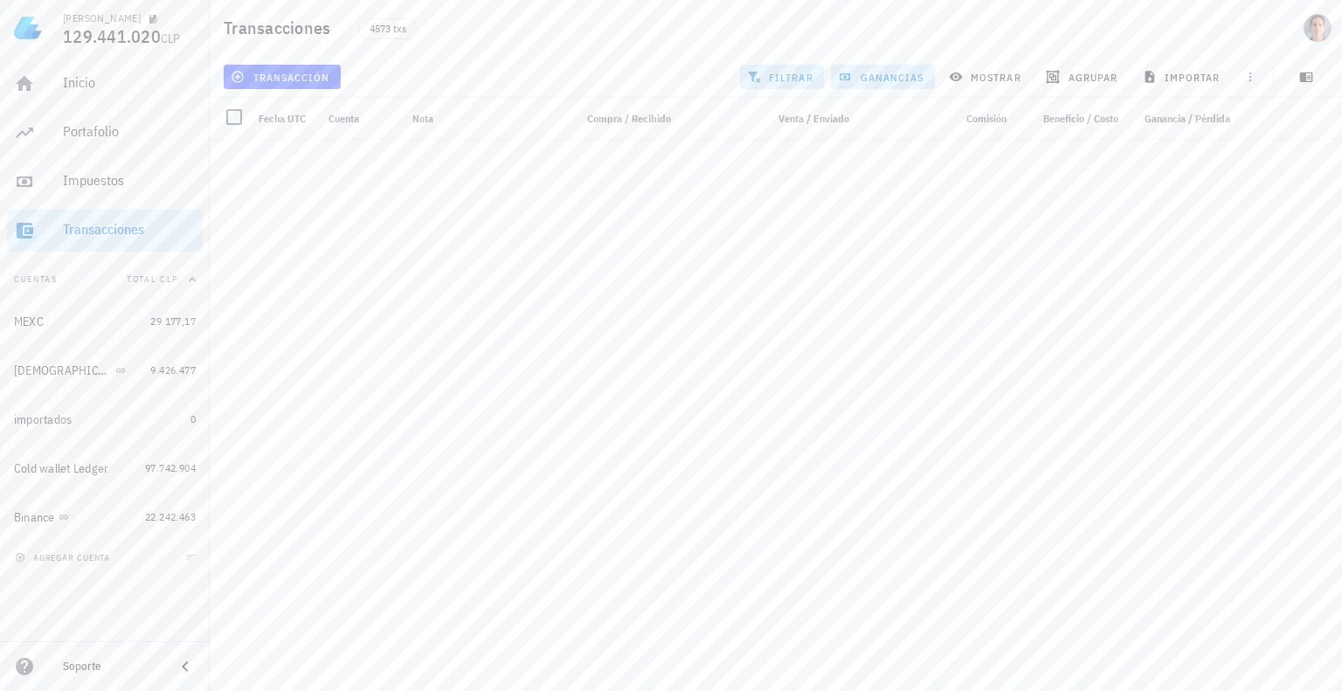
scroll to position [45717, 0]
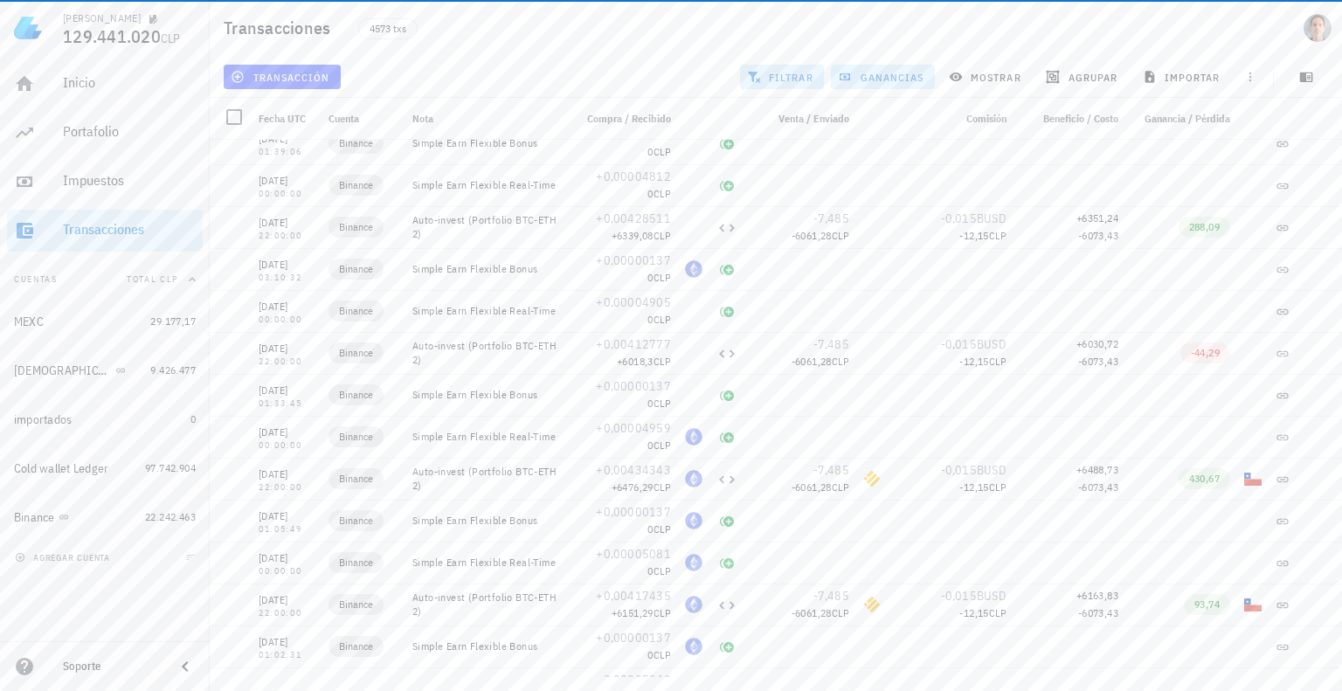
click at [808, 115] on span "Venta / Enviado" at bounding box center [813, 118] width 71 height 13
click at [809, 115] on span "Venta / Enviado" at bounding box center [813, 118] width 71 height 13
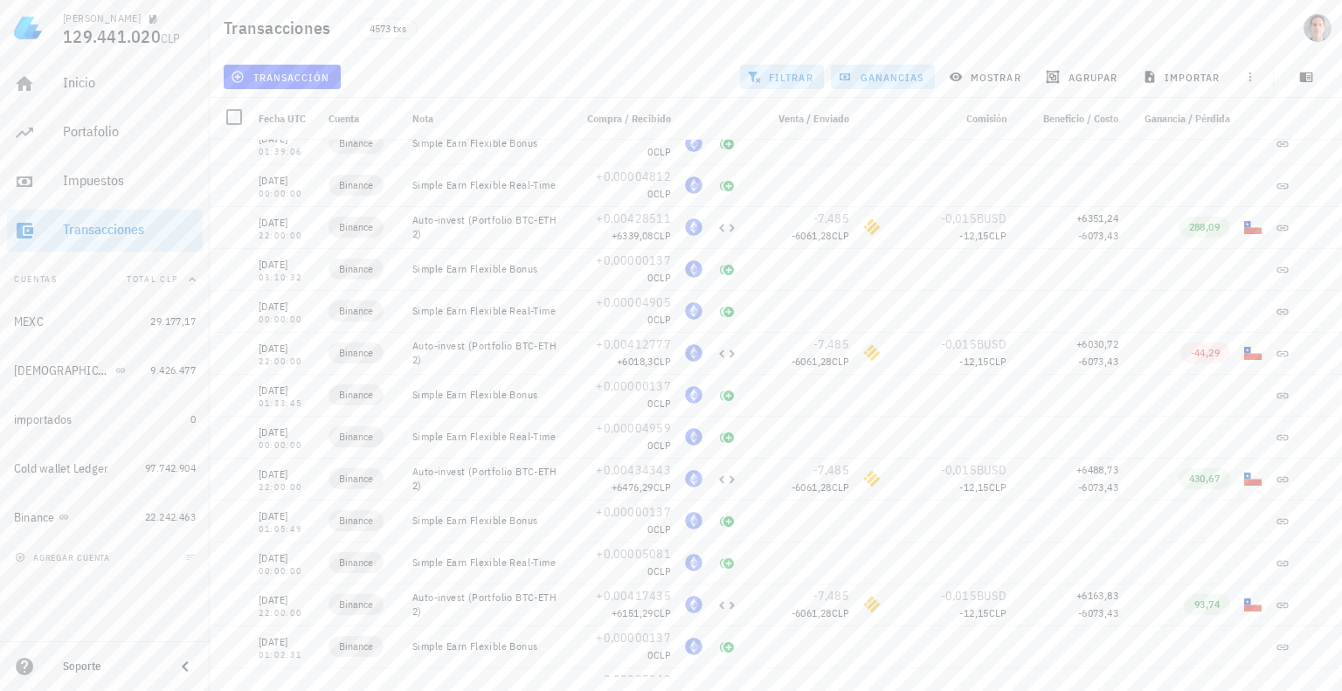
click at [809, 115] on span "Venta / Enviado" at bounding box center [813, 118] width 71 height 13
click at [1258, 68] on button "button" at bounding box center [1250, 77] width 24 height 24
click at [1233, 122] on icon "button" at bounding box center [1237, 119] width 10 height 11
